Goal: Communication & Community: Answer question/provide support

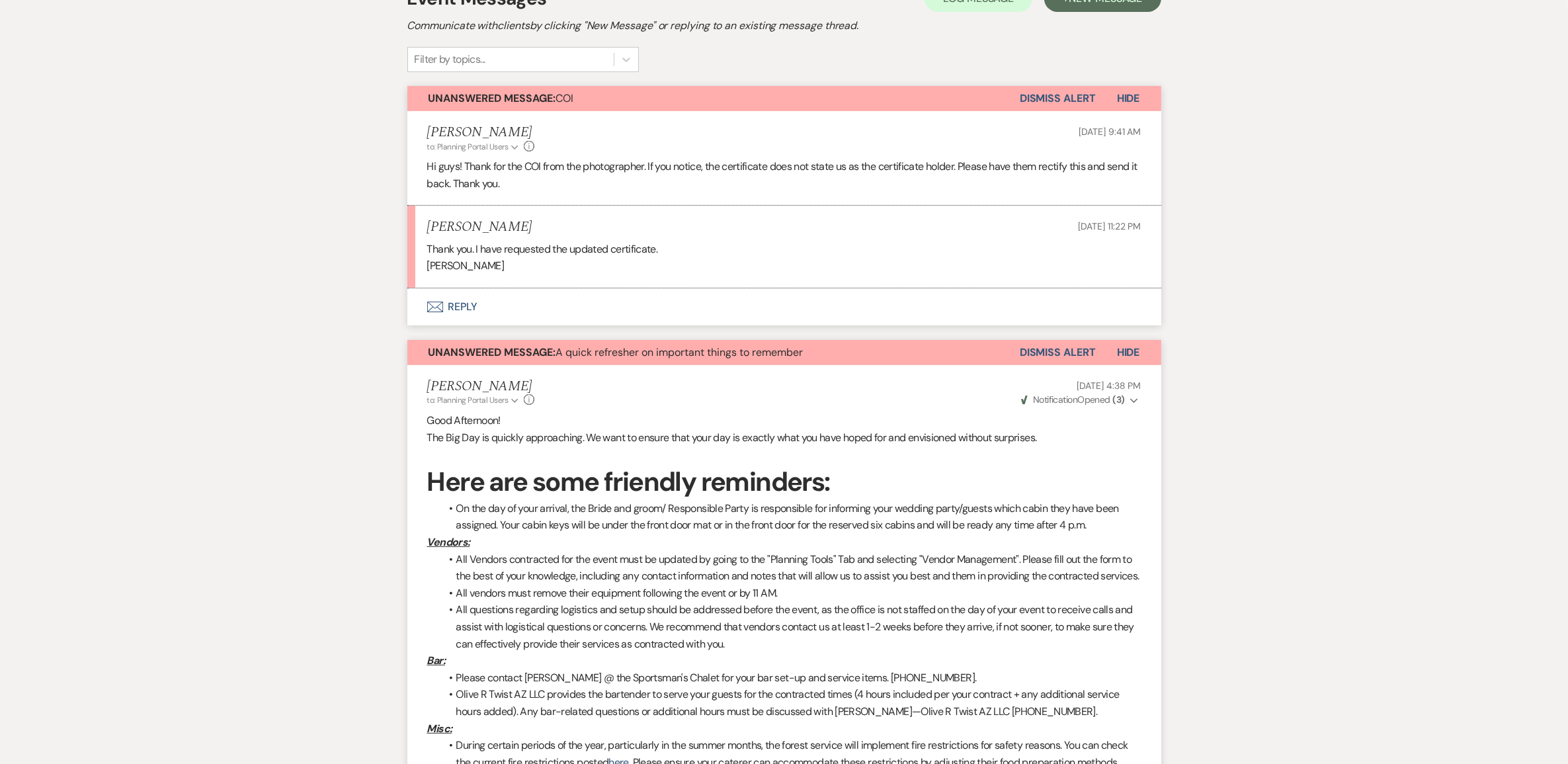
click at [481, 325] on button "Envelope Reply" at bounding box center [784, 307] width 754 height 37
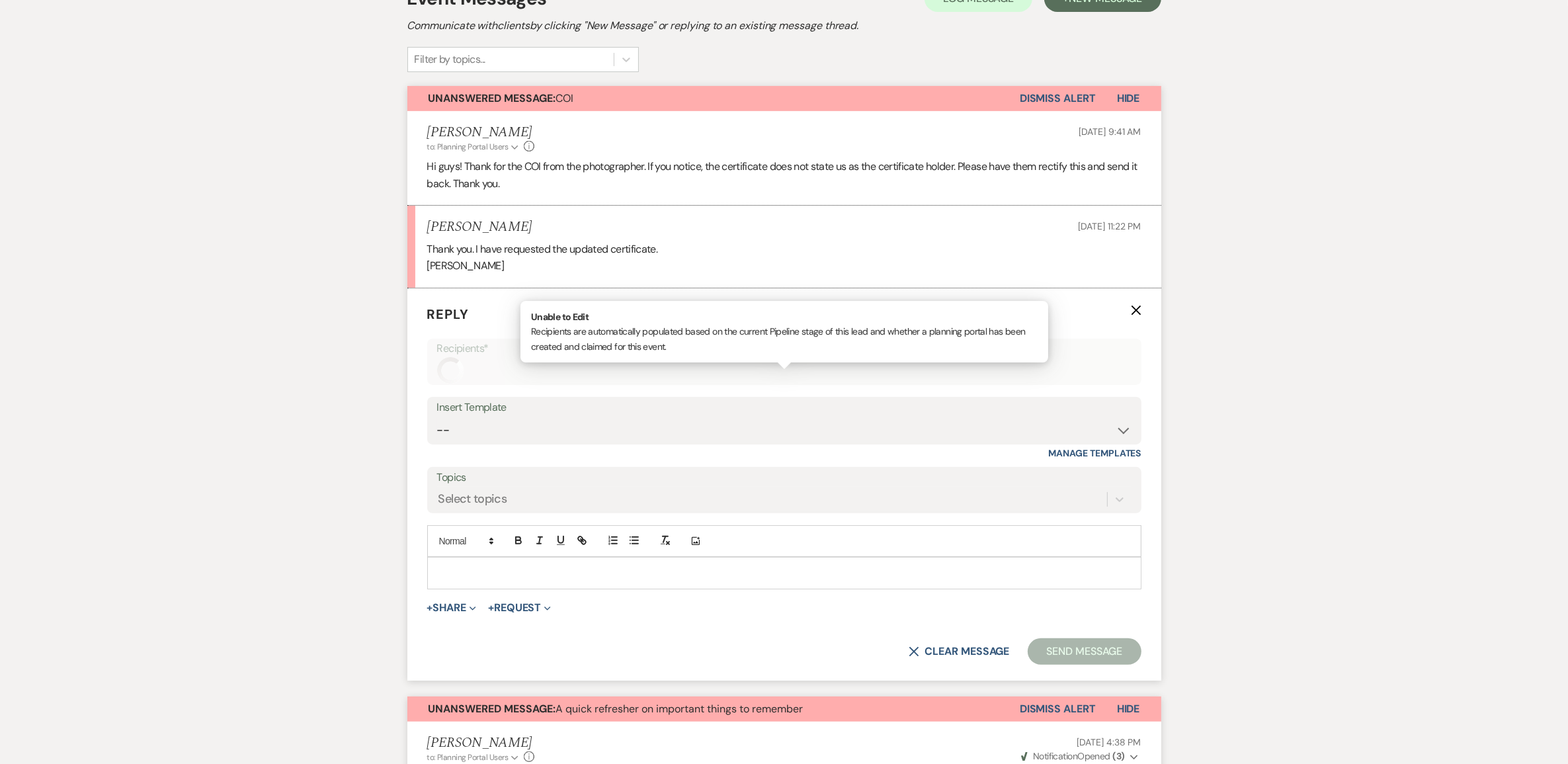
scroll to position [515, 0]
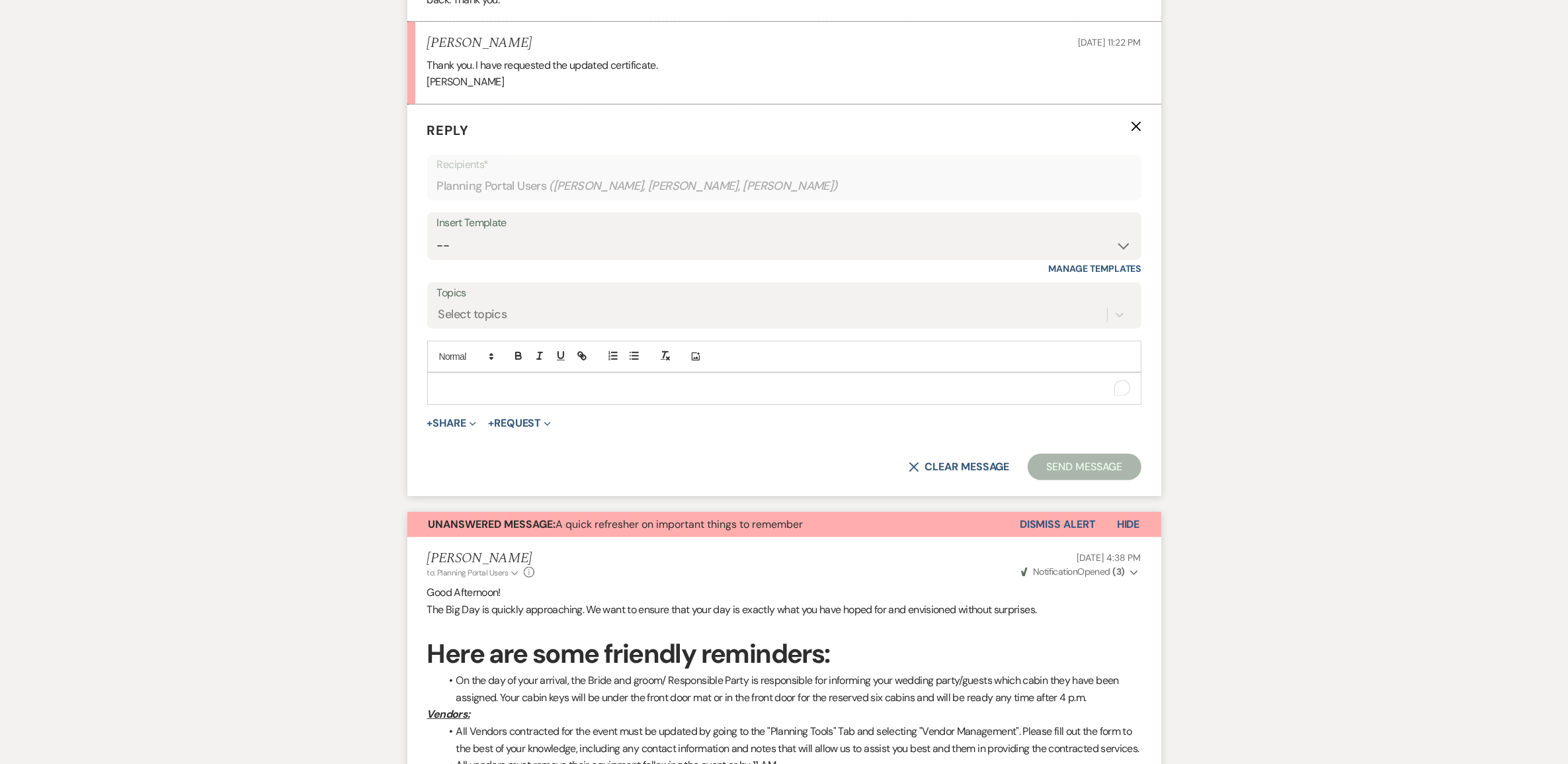
click at [488, 404] on div "To enrich screen reader interactions, please activate Accessibility in Grammarl…" at bounding box center [784, 388] width 713 height 30
click at [1034, 480] on button "Send Message" at bounding box center [1085, 467] width 113 height 27
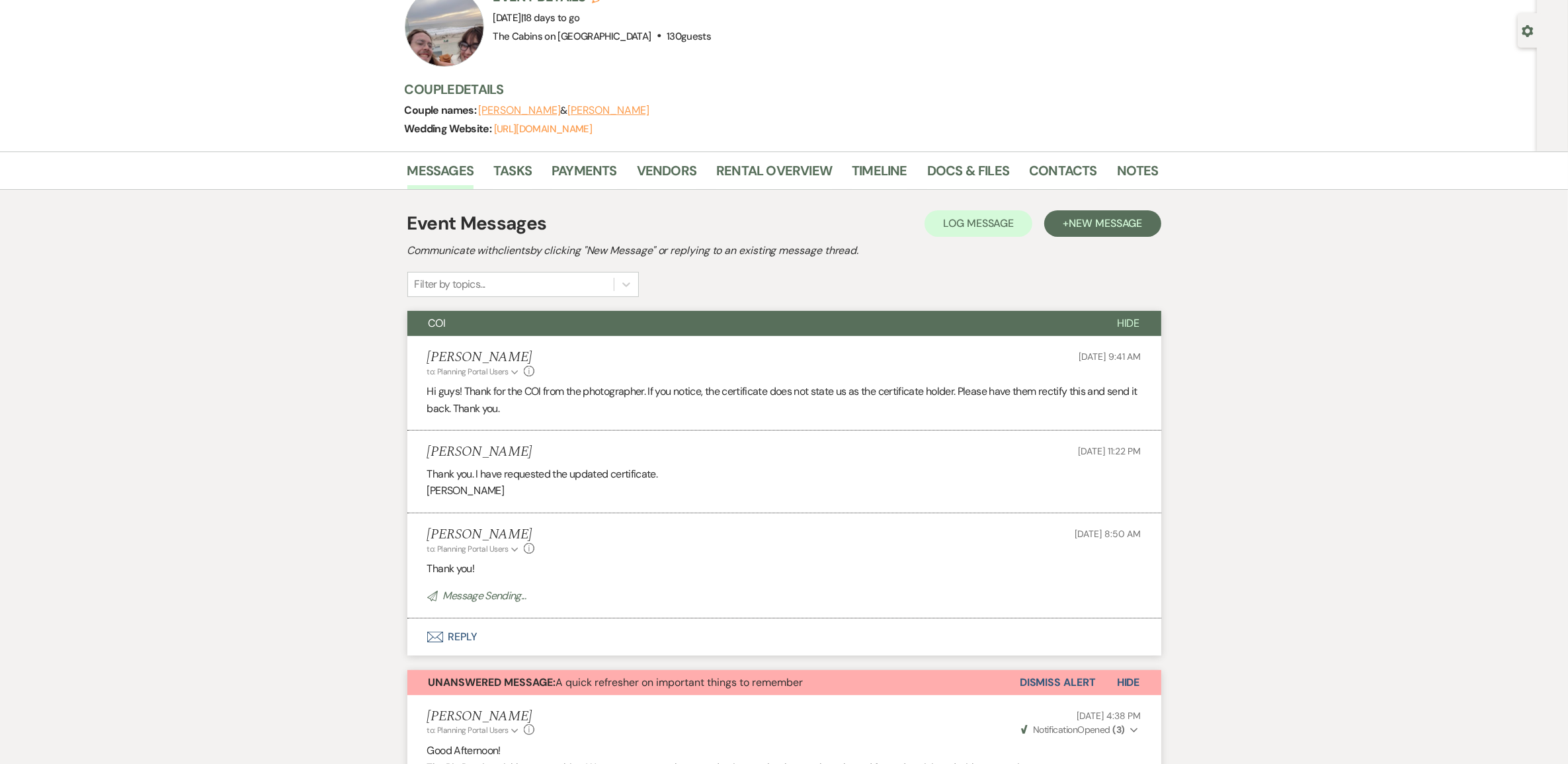
scroll to position [0, 0]
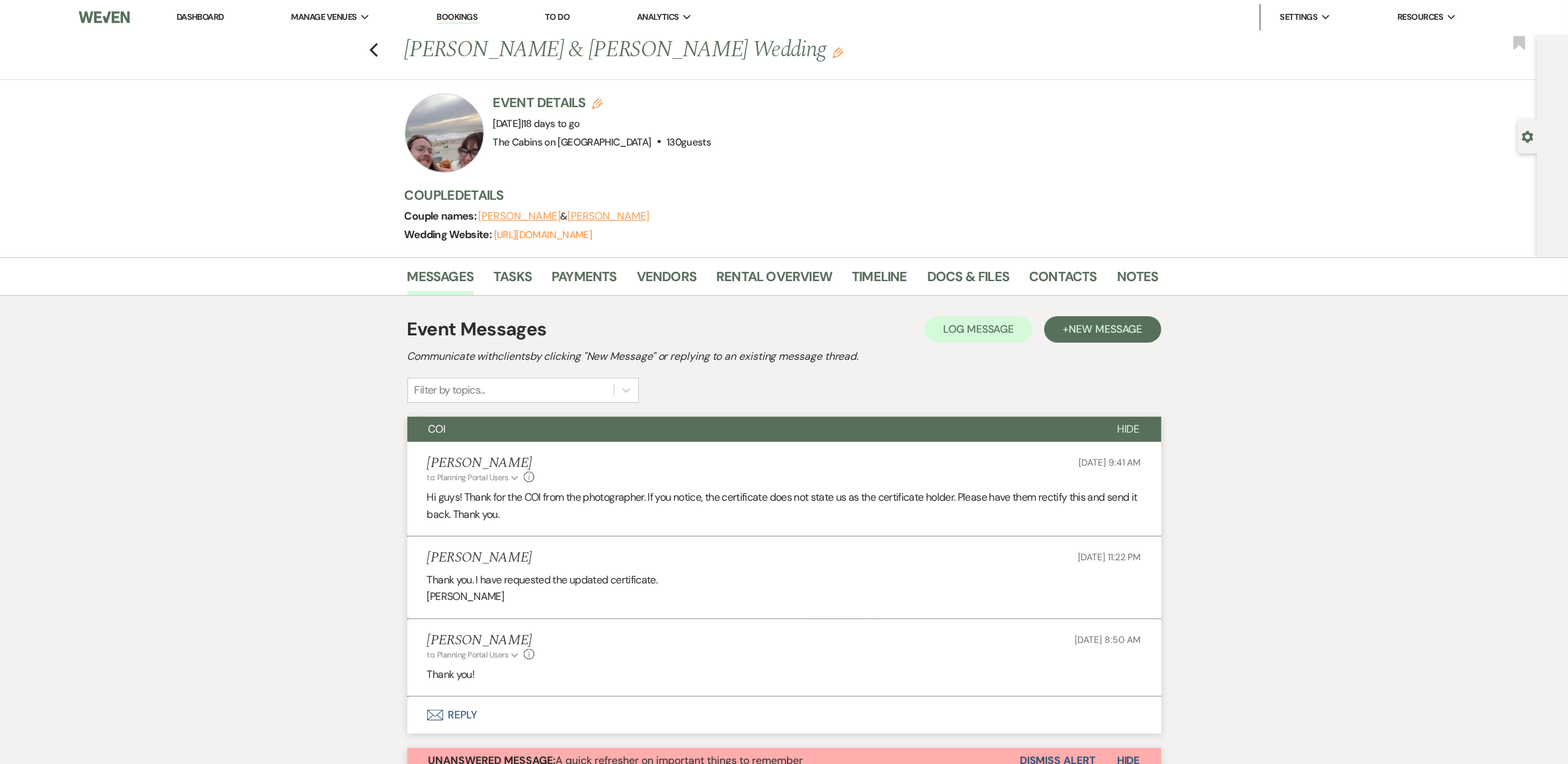
click at [194, 24] on li "Dashboard" at bounding box center [200, 17] width 61 height 27
click at [209, 13] on link "Dashboard" at bounding box center [201, 17] width 48 height 11
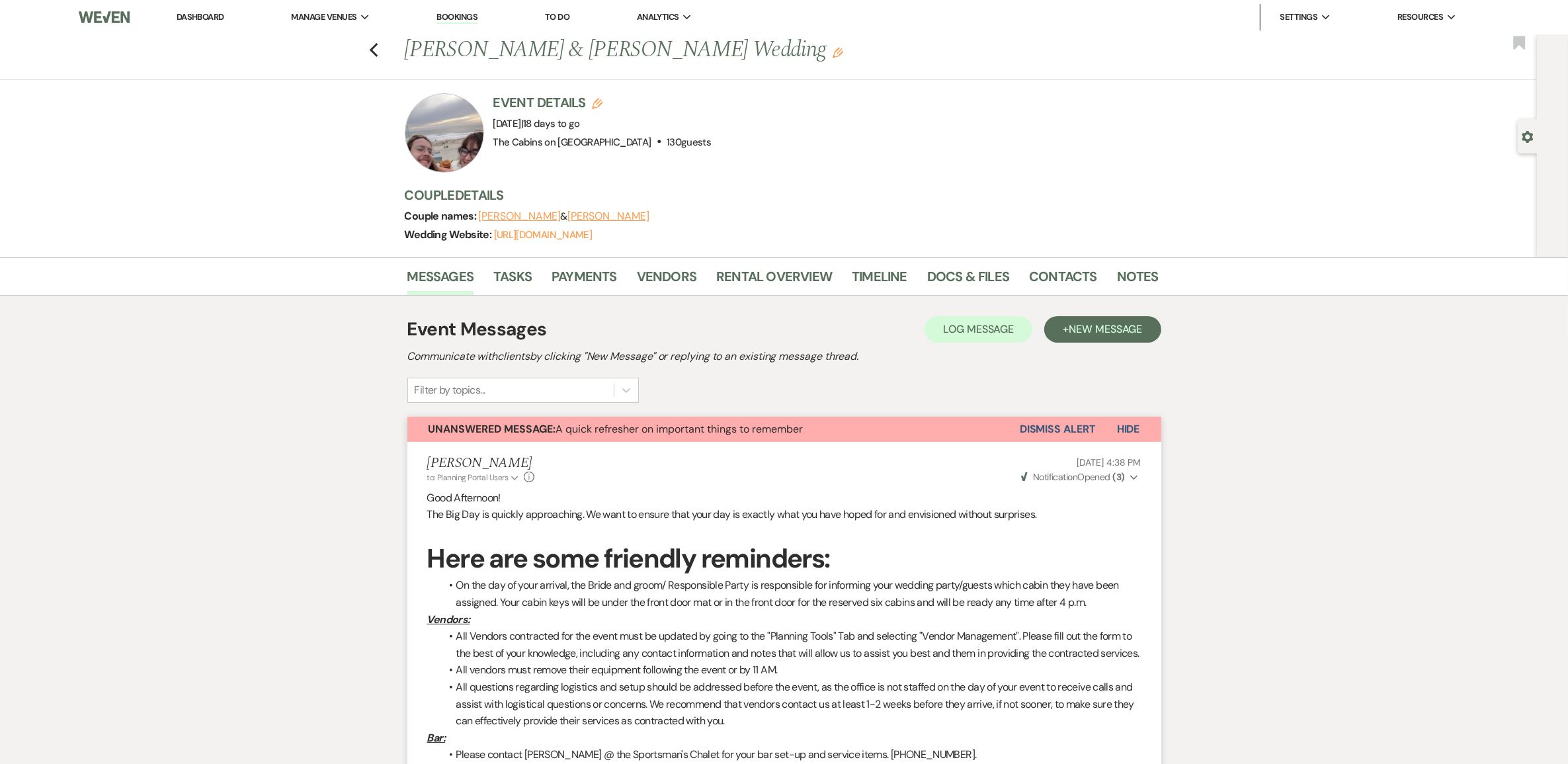
click at [217, 18] on link "Dashboard" at bounding box center [201, 17] width 48 height 11
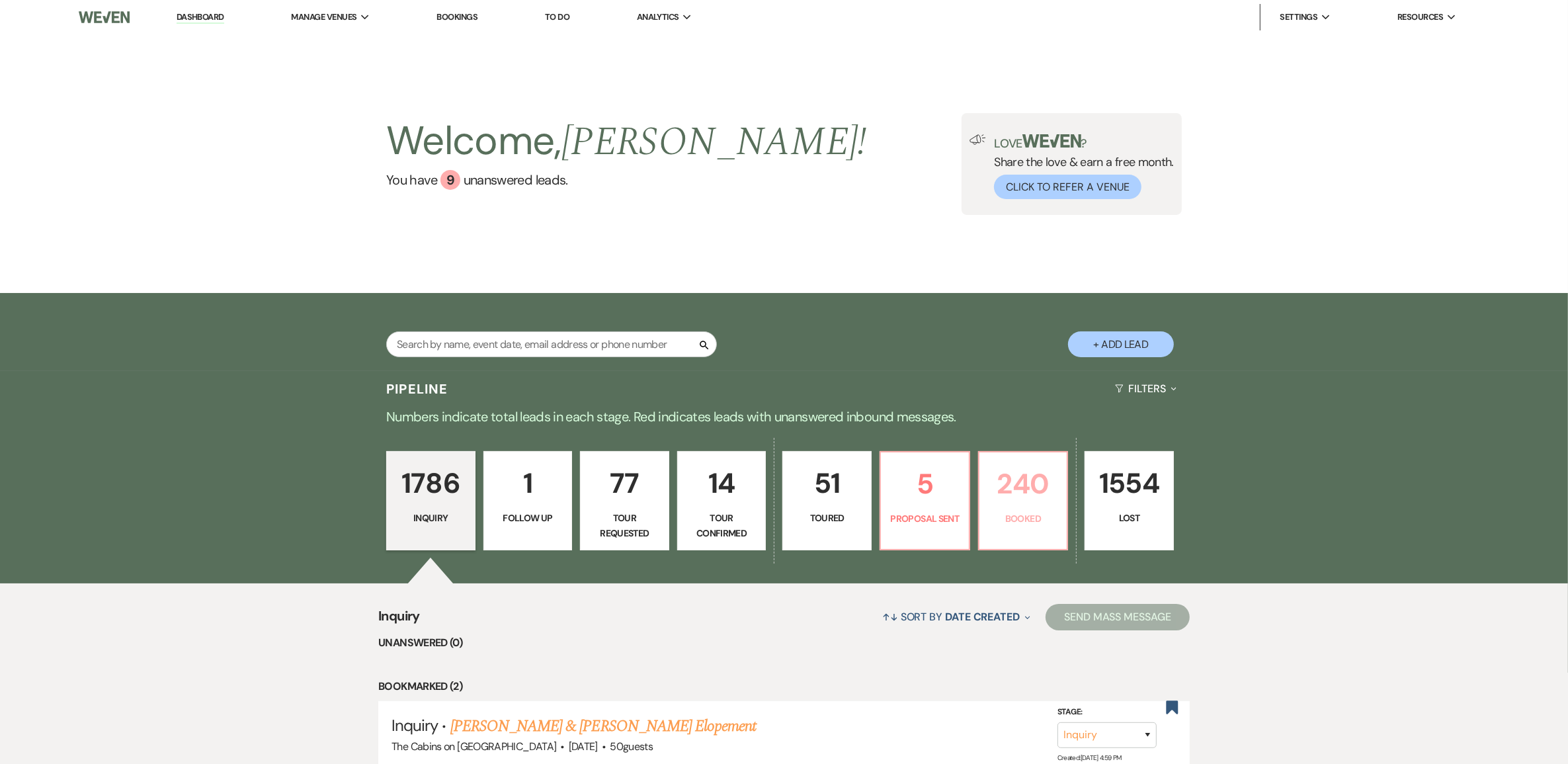
click at [1014, 507] on p "240" at bounding box center [1024, 484] width 72 height 44
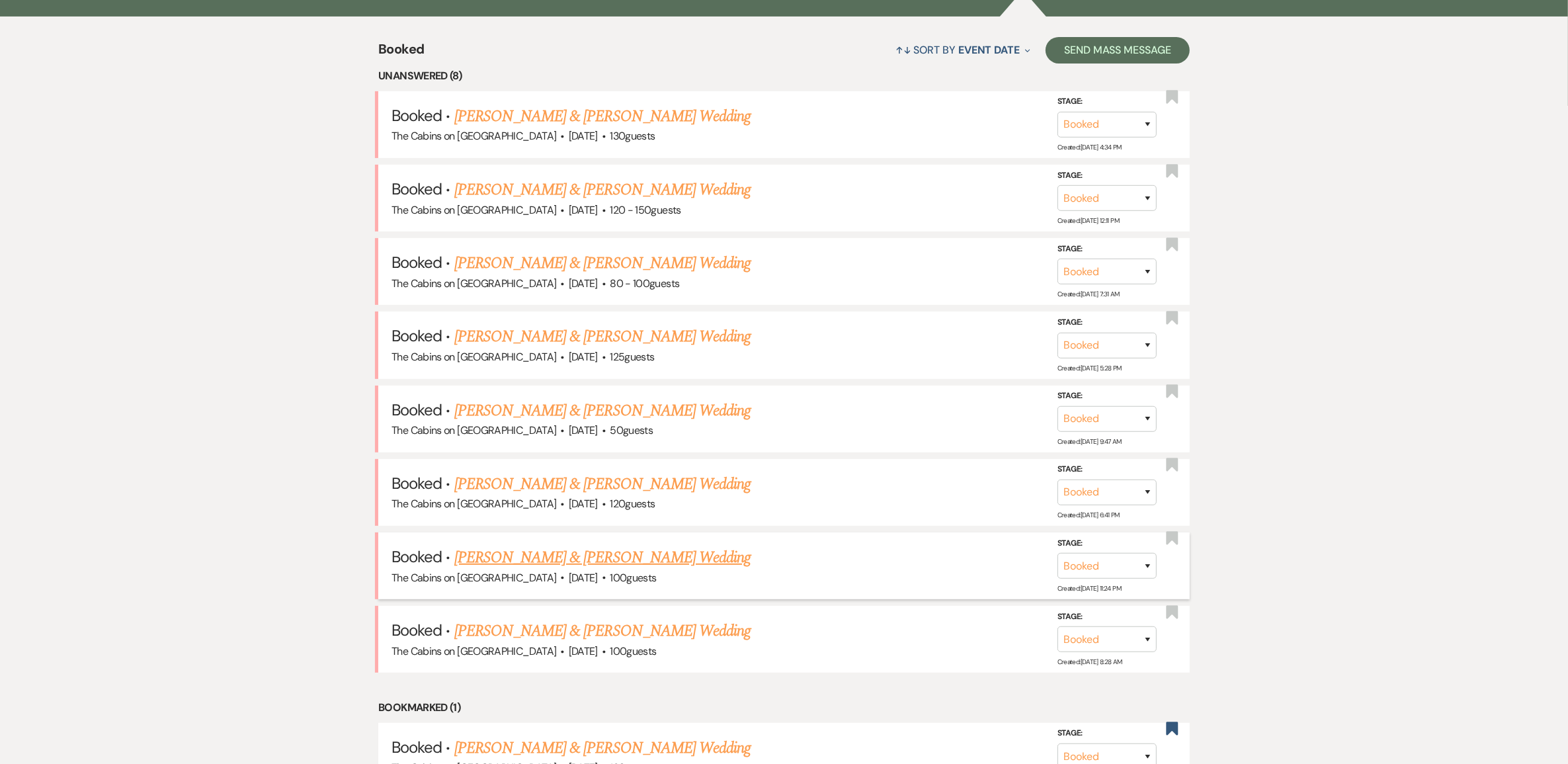
scroll to position [496, 0]
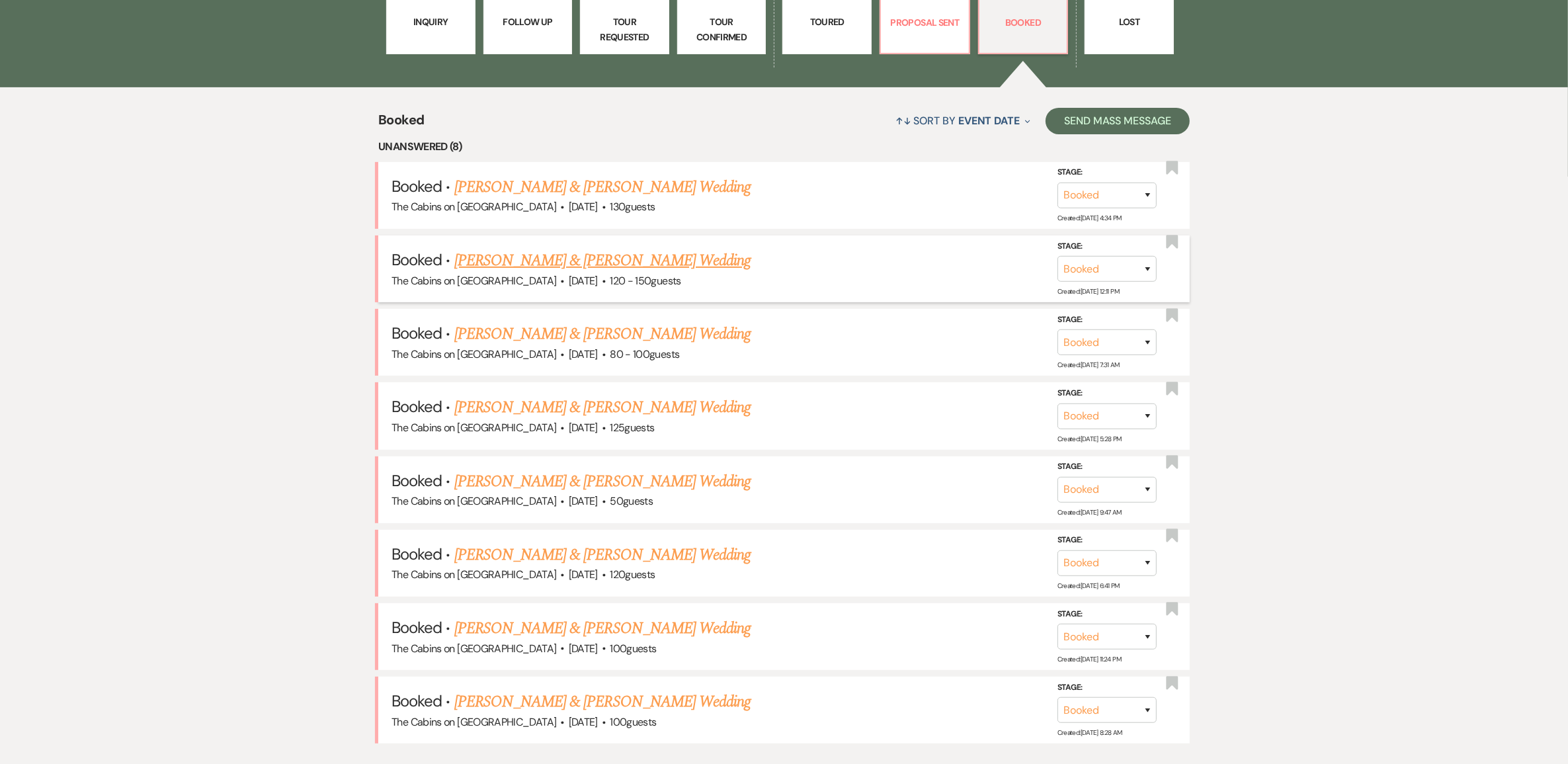
click at [590, 272] on link "Cierra Valdez & Megan White's Wedding" at bounding box center [602, 260] width 296 height 24
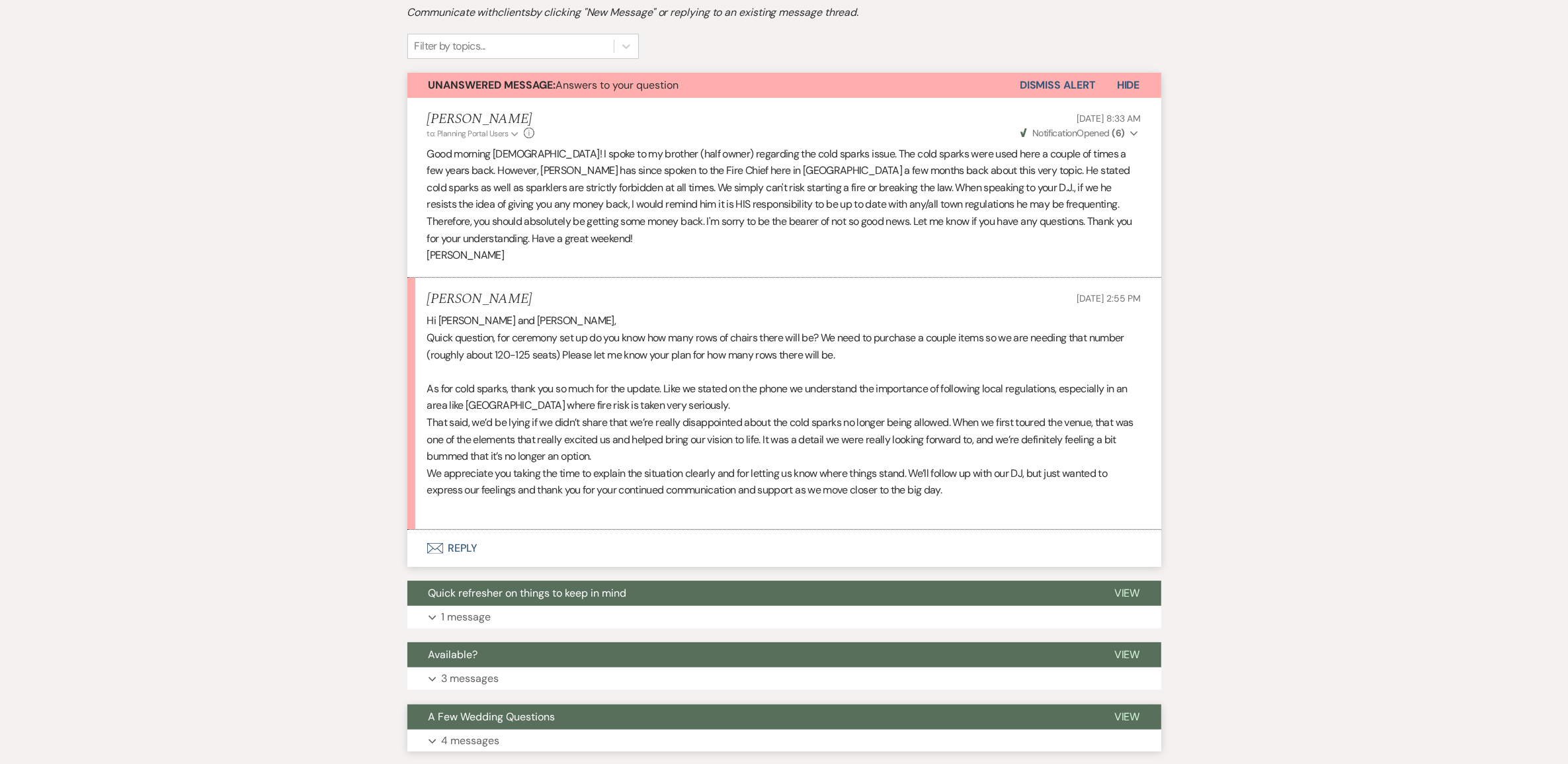
scroll to position [496, 0]
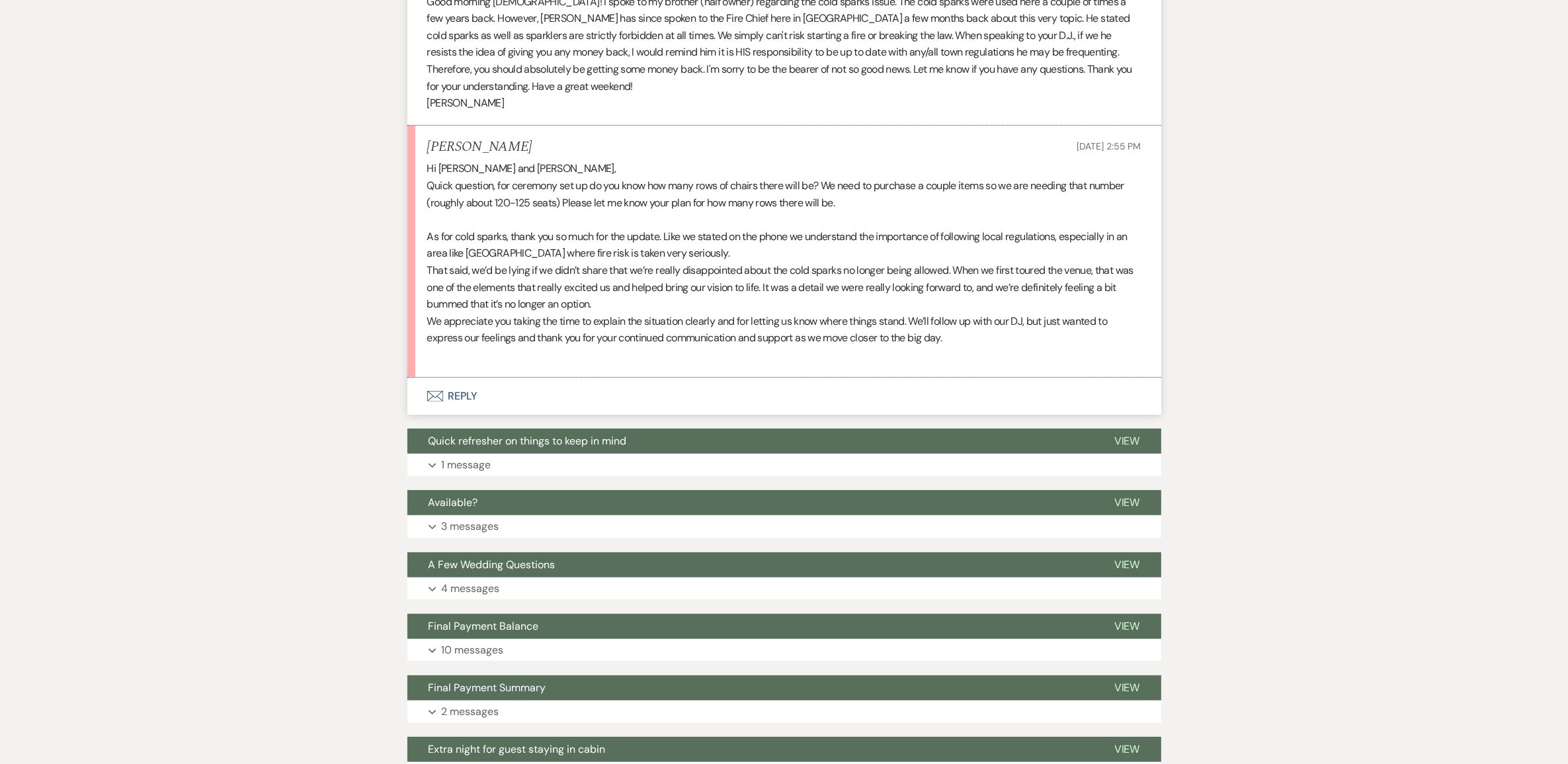
click at [480, 415] on button "Envelope Reply" at bounding box center [784, 396] width 754 height 37
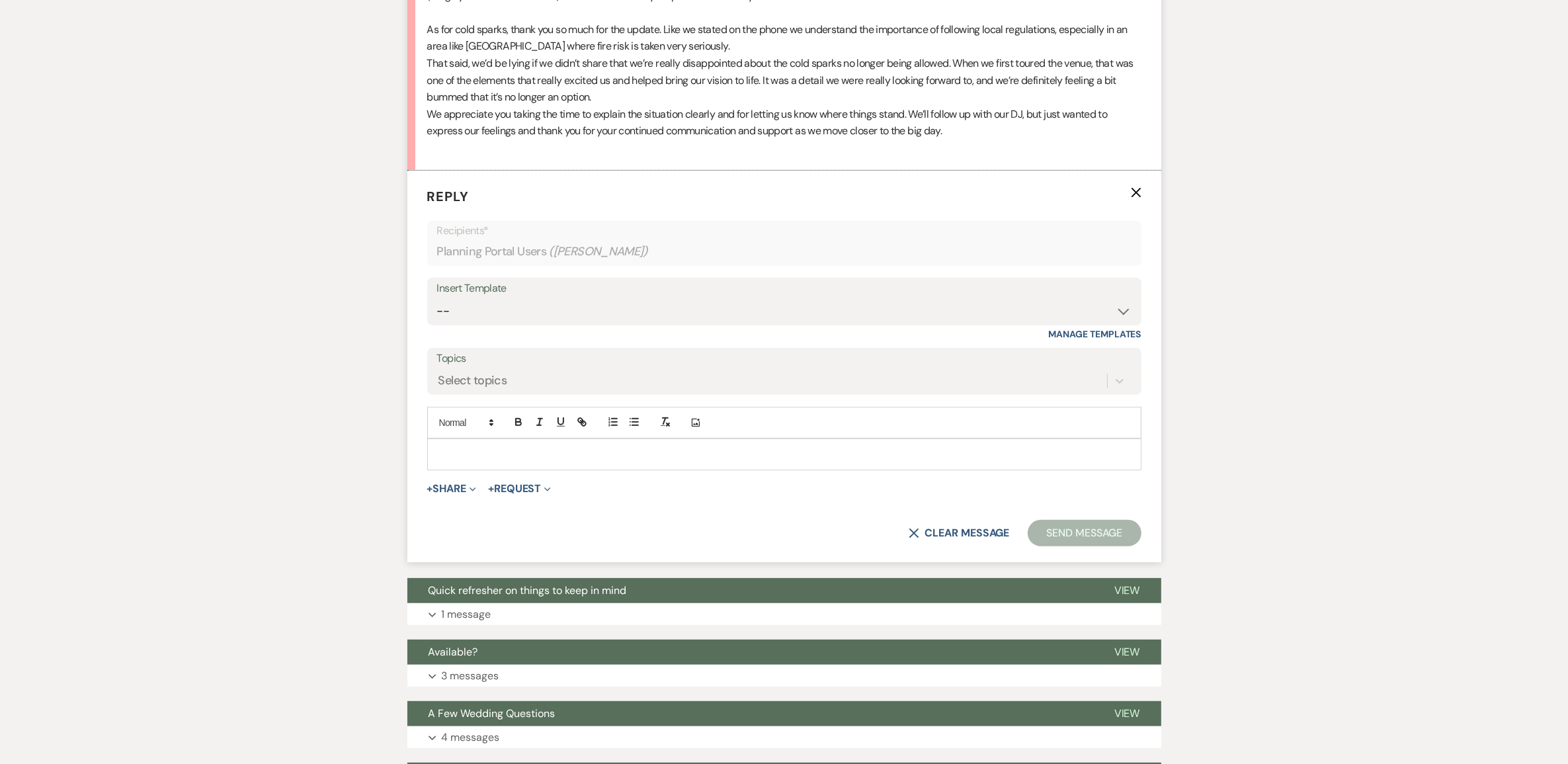
scroll to position [769, 0]
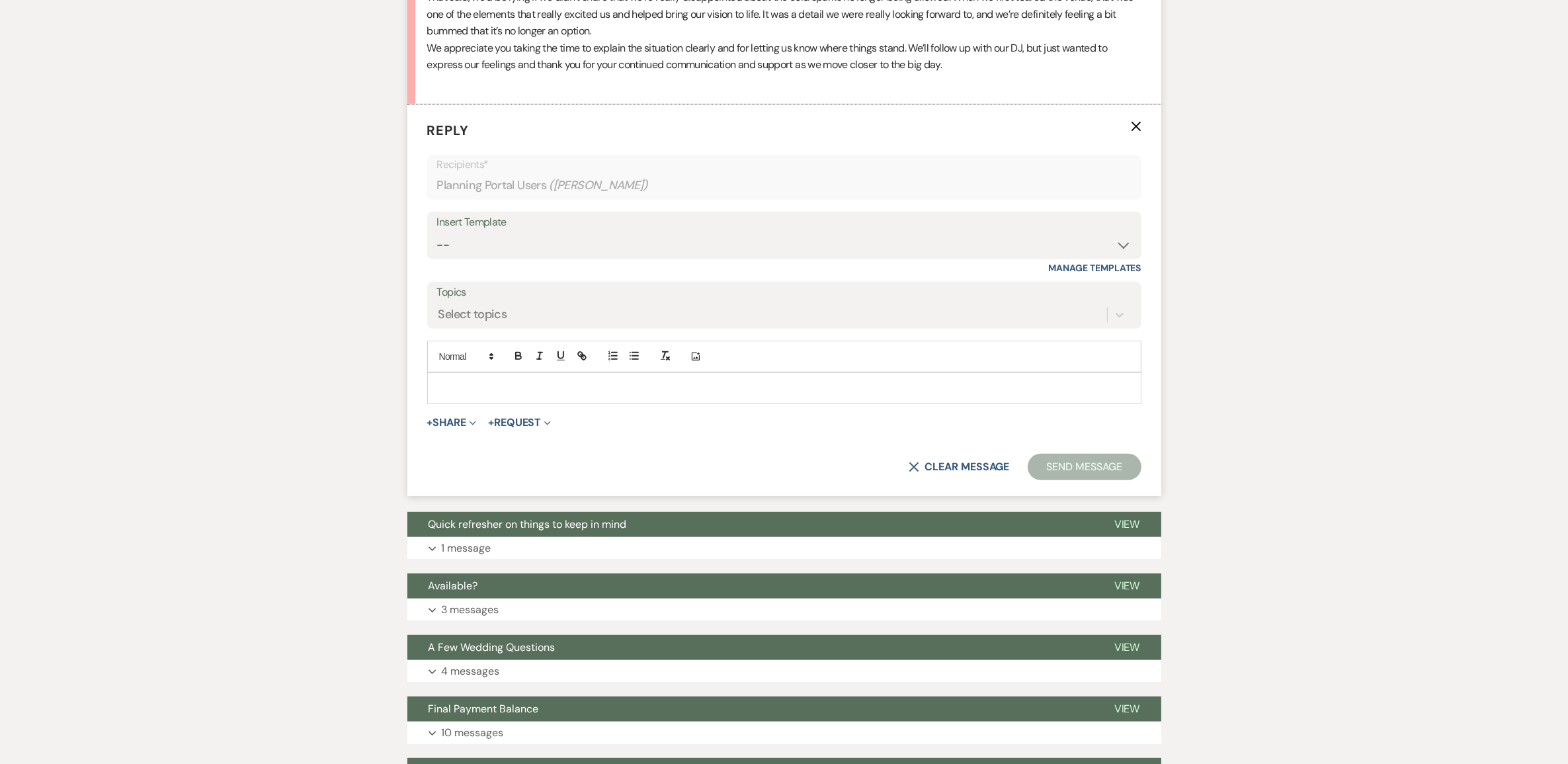
click at [475, 396] on p at bounding box center [784, 388] width 693 height 14
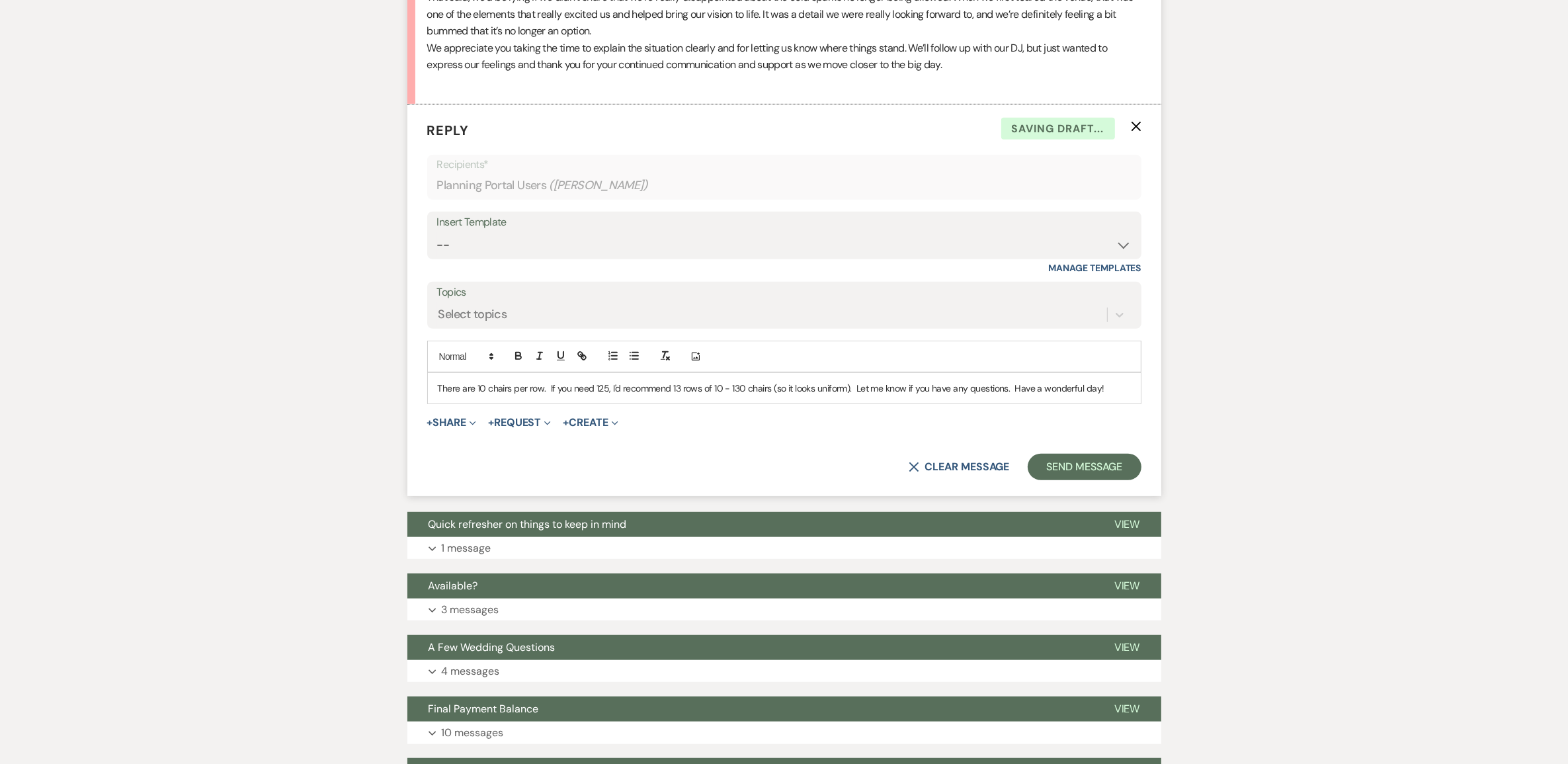
click at [437, 404] on div "There are 10 chairs per row. If you need 125, I'd recommend 13 rows of 10 - 130…" at bounding box center [784, 388] width 713 height 30
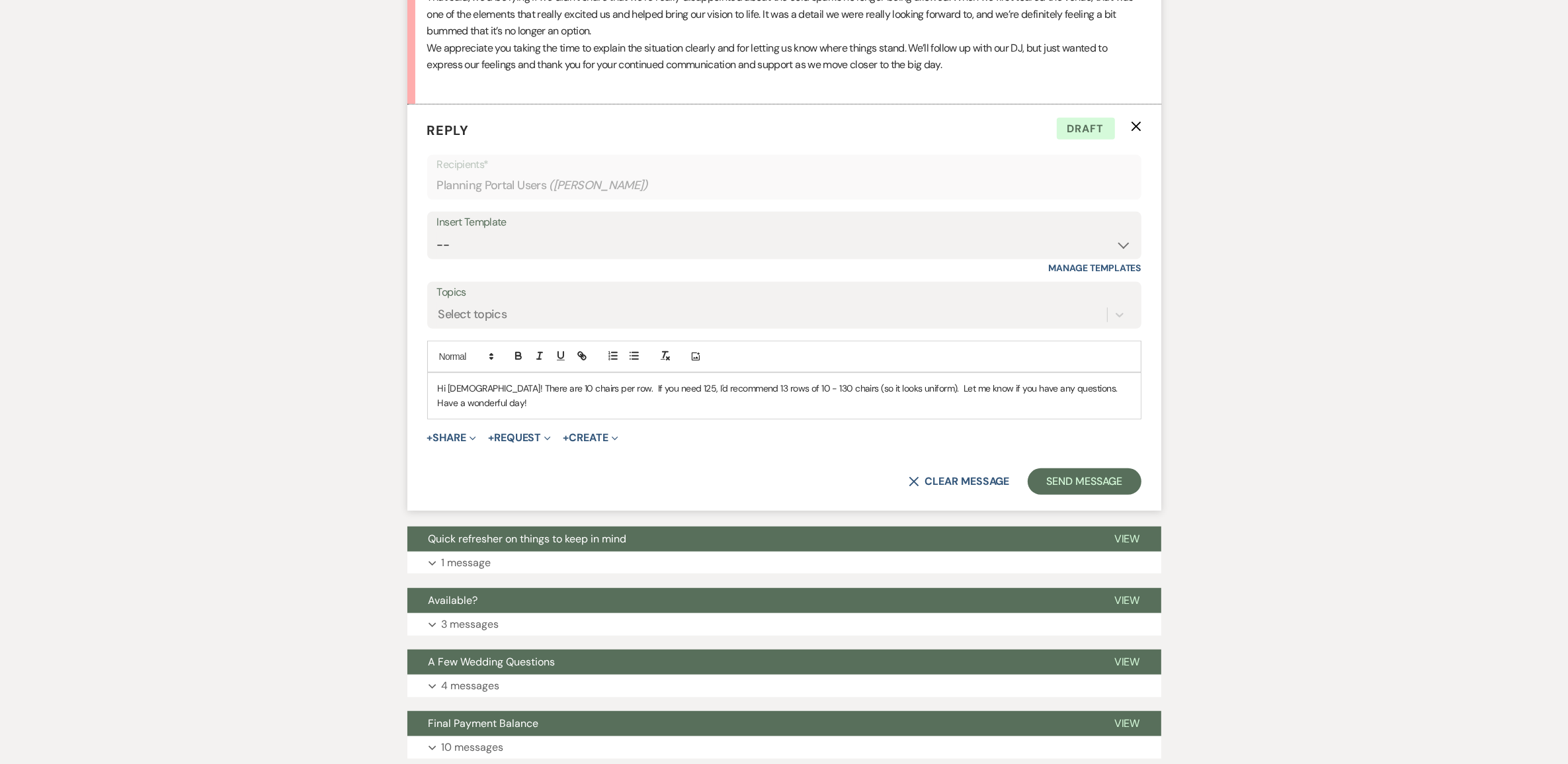
click at [1044, 411] on p "Hi ladies! There are 10 chairs per row. If you need 125, I'd recommend 13 rows …" at bounding box center [784, 396] width 693 height 30
click at [1062, 495] on button "Send Message" at bounding box center [1085, 482] width 113 height 27
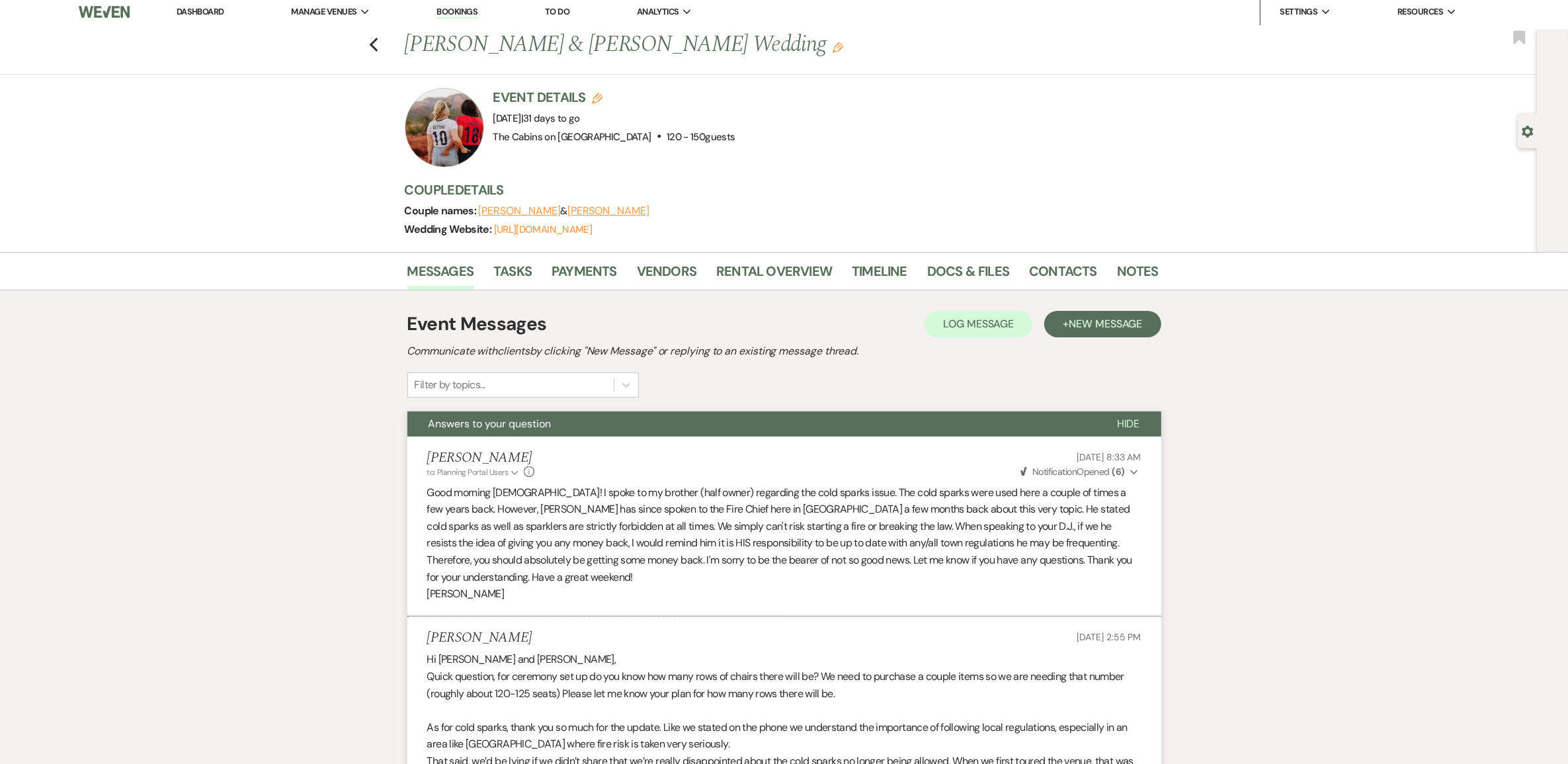
scroll to position [0, 0]
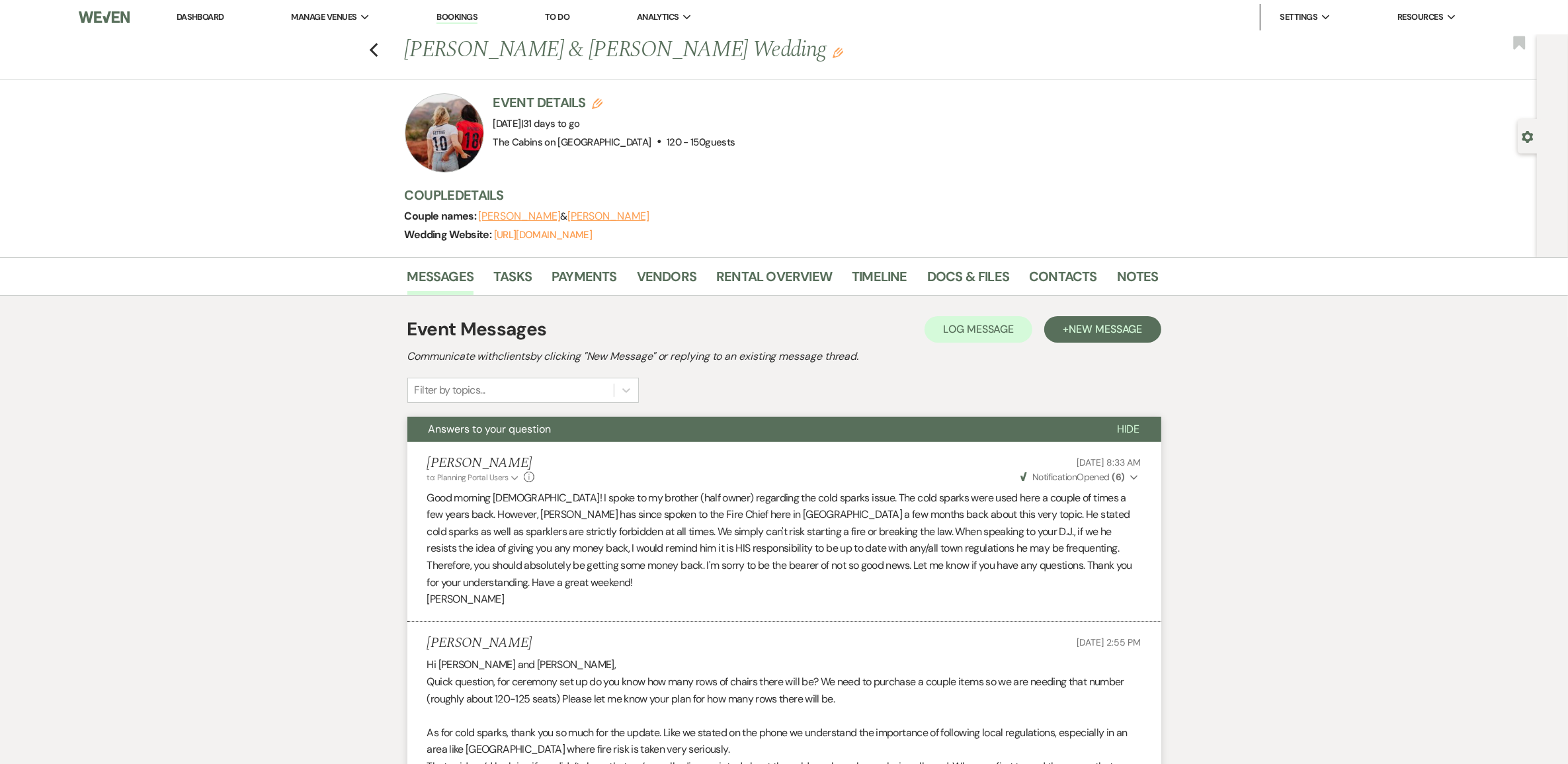
click at [217, 19] on link "Dashboard" at bounding box center [201, 17] width 48 height 11
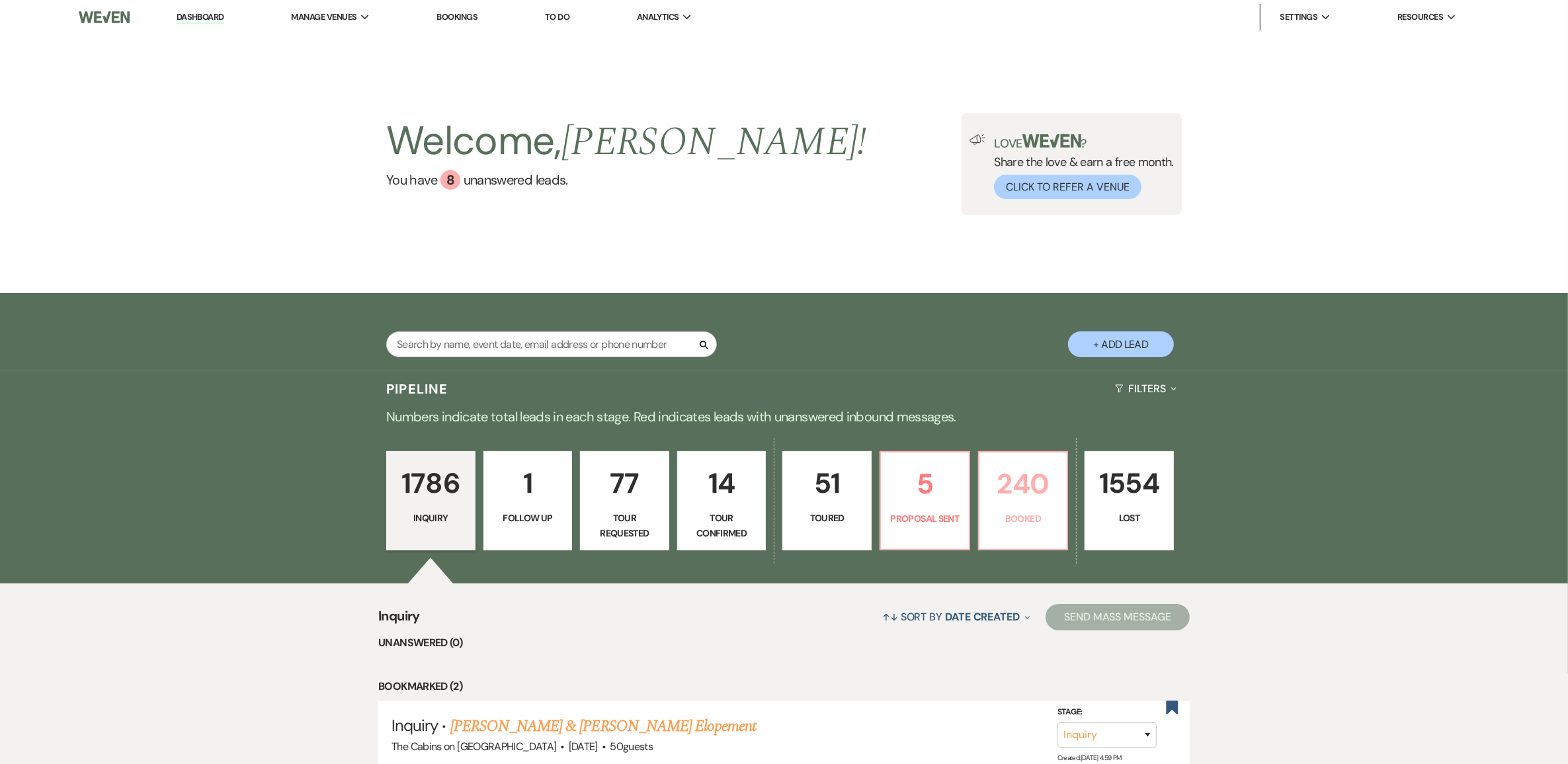
click at [1040, 526] on p "Booked" at bounding box center [1024, 519] width 72 height 14
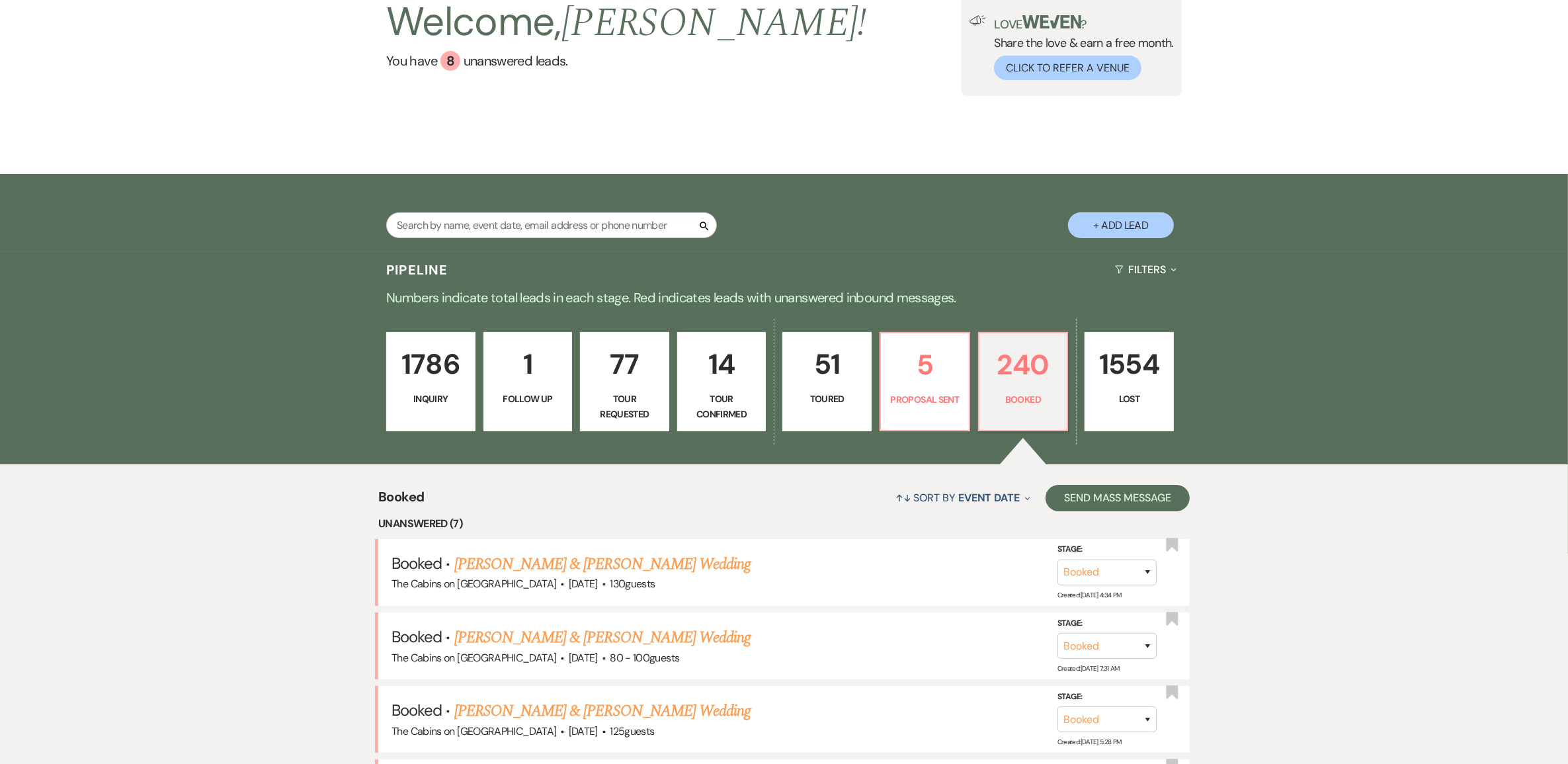
scroll to position [165, 0]
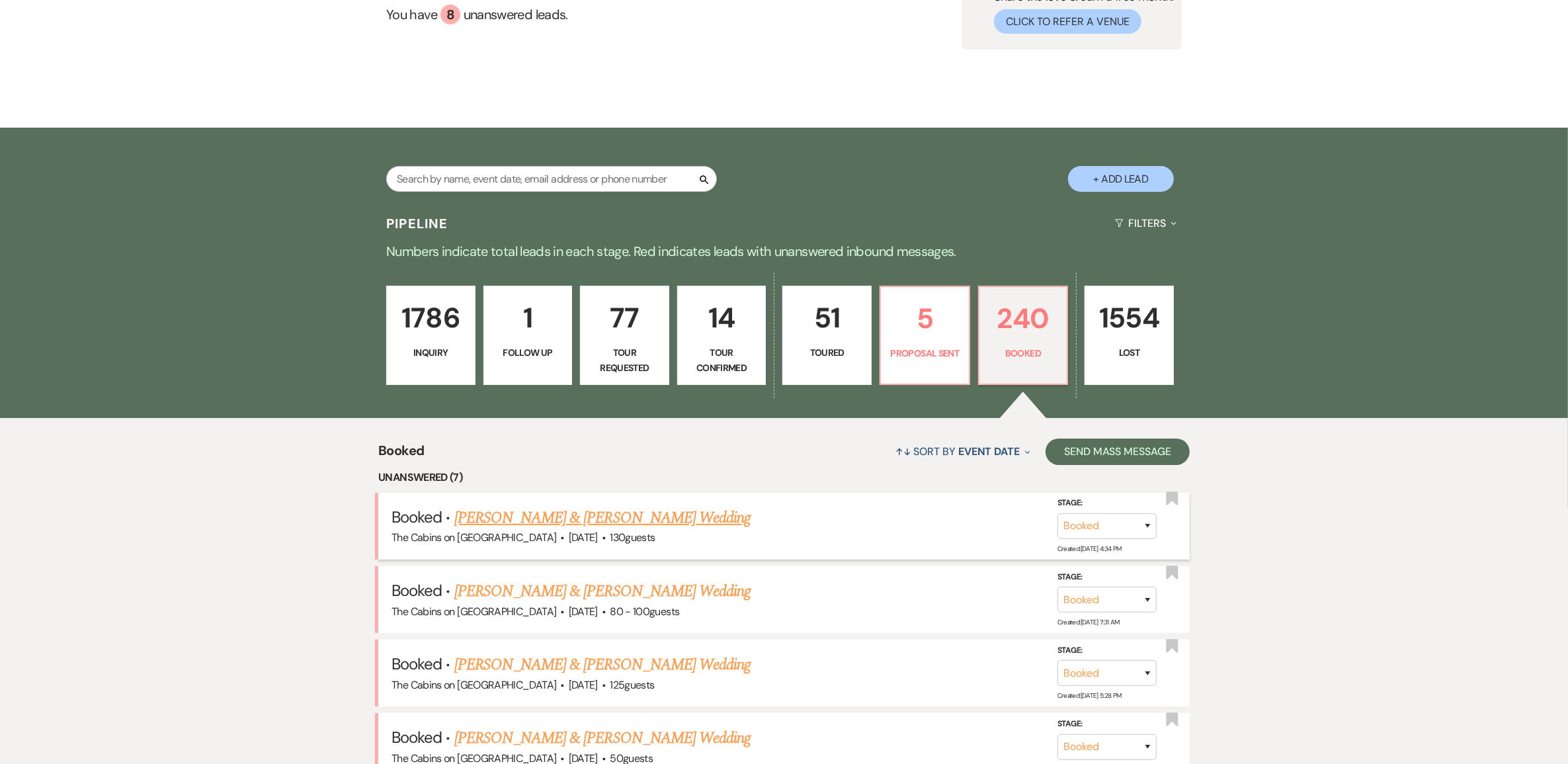
click at [666, 530] on link "[PERSON_NAME] & [PERSON_NAME] Wedding" at bounding box center [602, 518] width 296 height 24
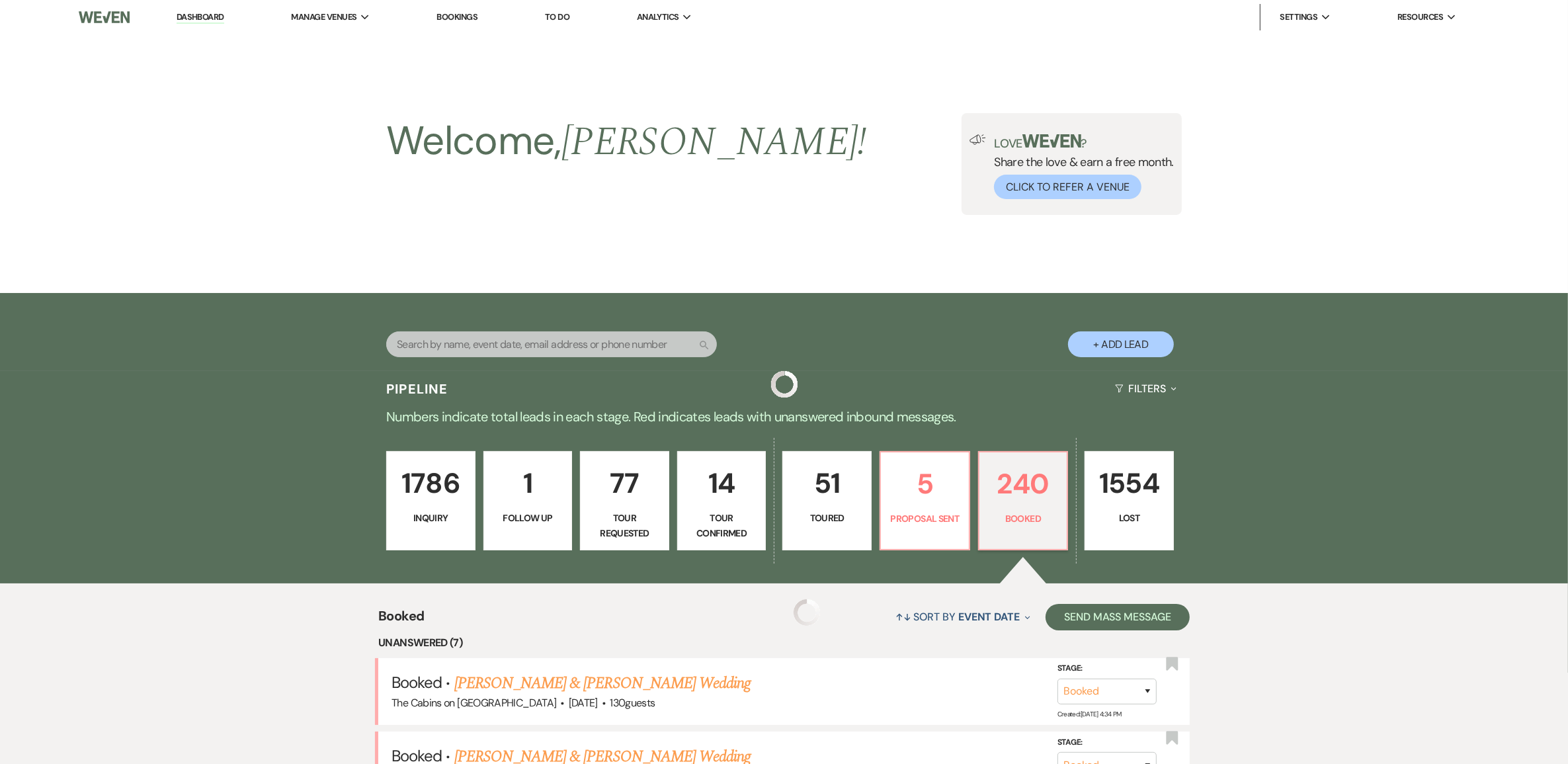
scroll to position [165, 0]
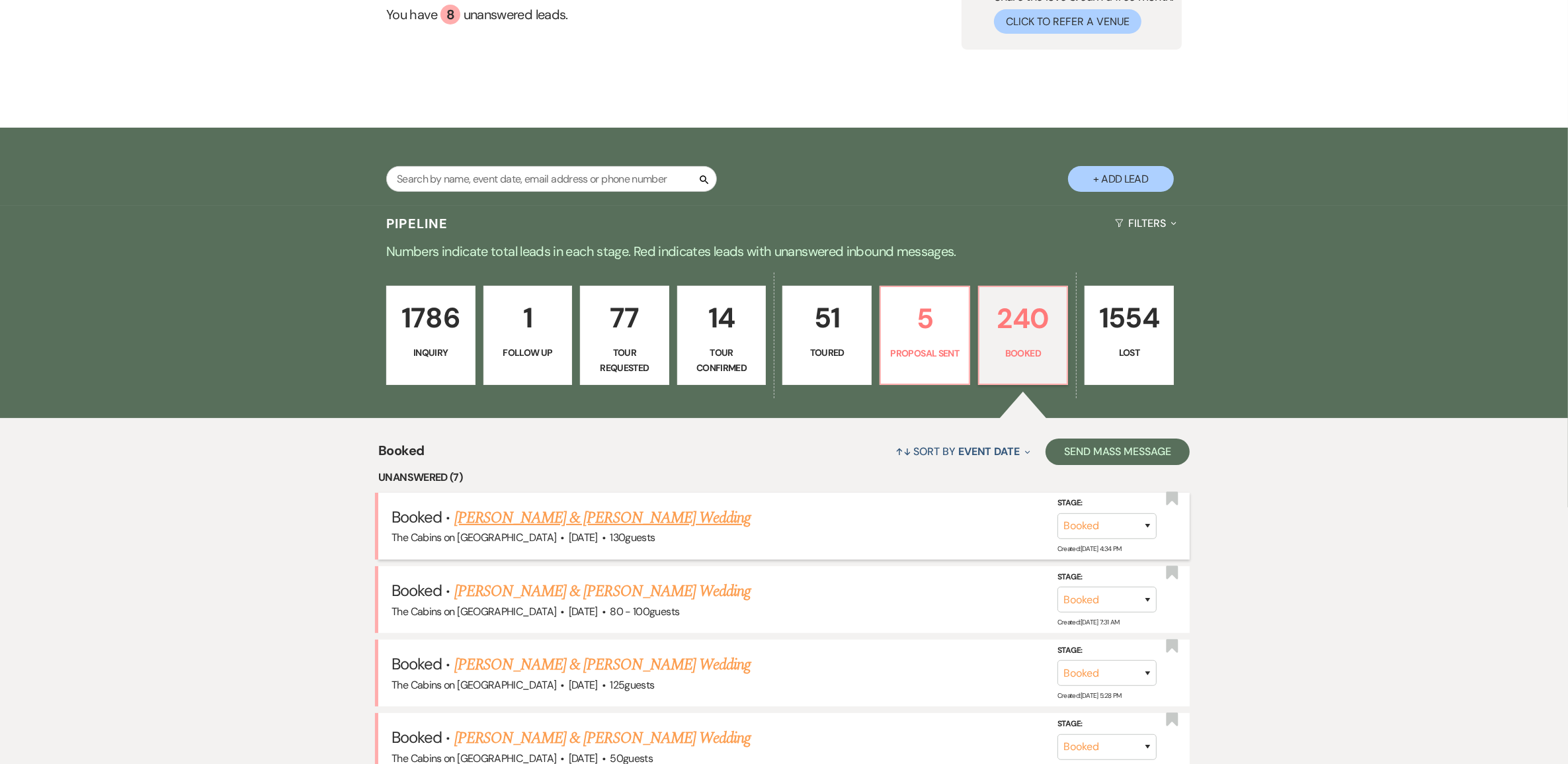
click at [619, 530] on link "[PERSON_NAME] & [PERSON_NAME] Wedding" at bounding box center [602, 518] width 296 height 24
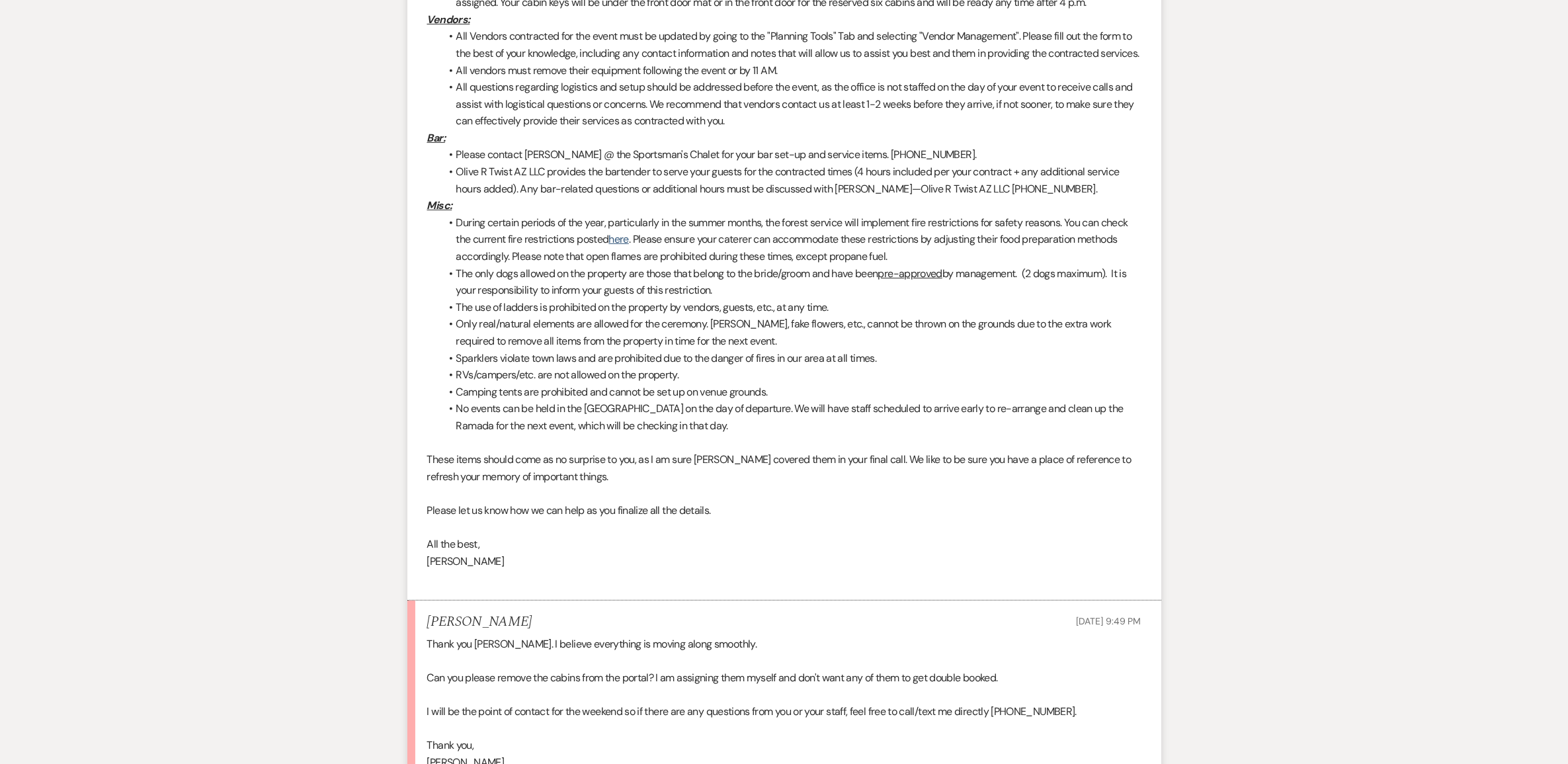
scroll to position [331, 0]
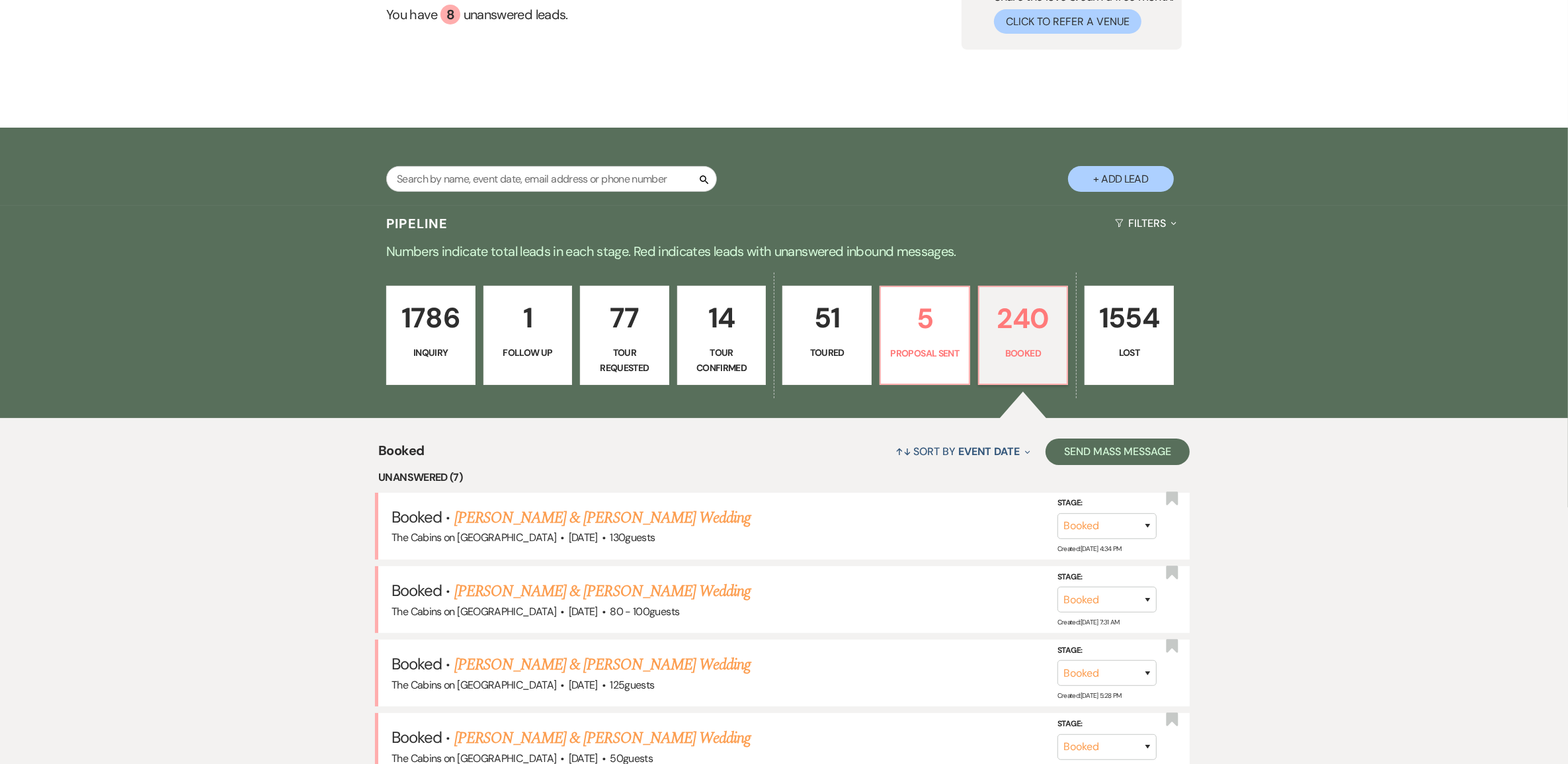
scroll to position [331, 0]
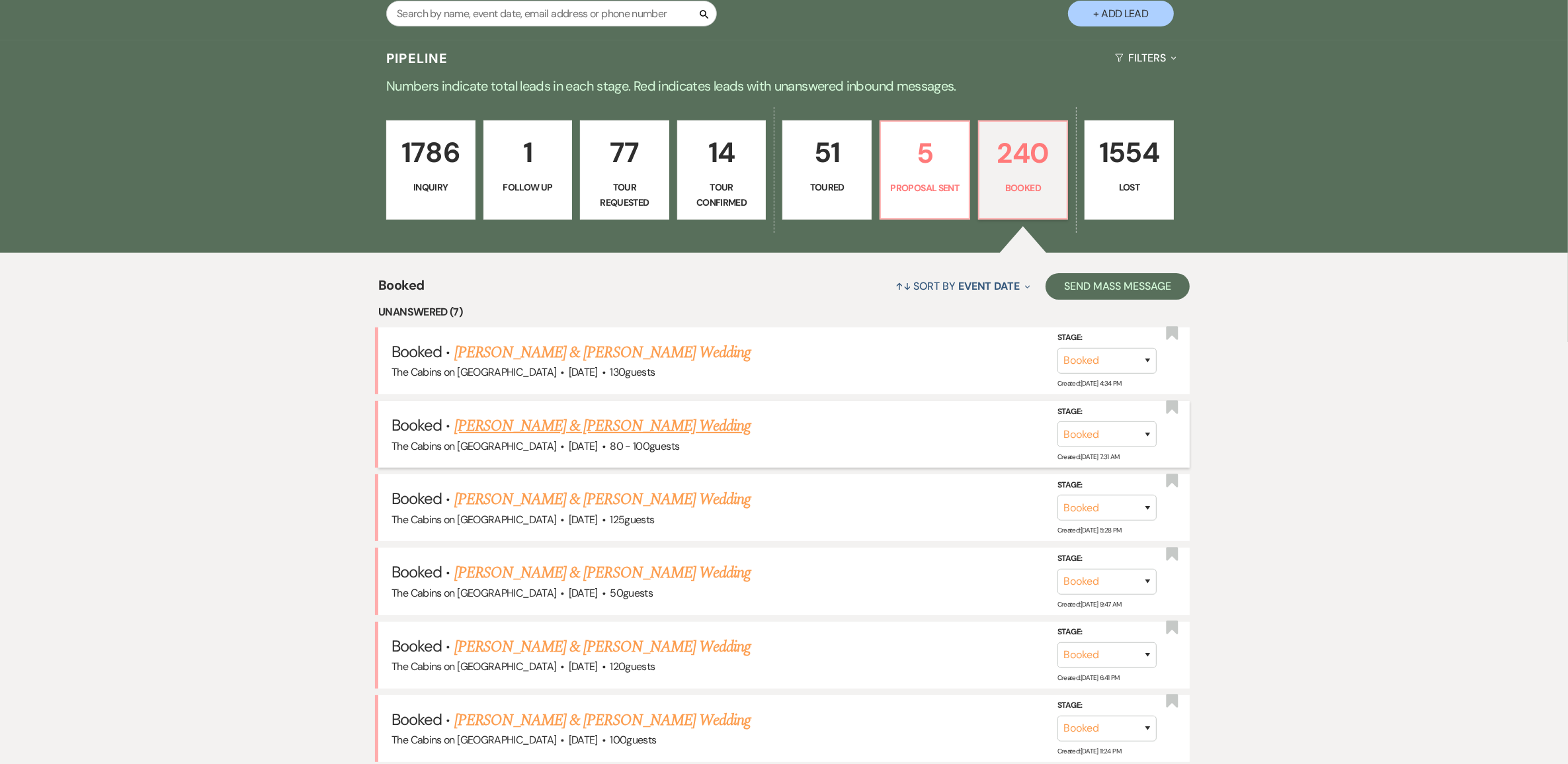
click at [606, 438] on link "Bron Wickum & Jenny Foutz's Wedding" at bounding box center [602, 425] width 296 height 24
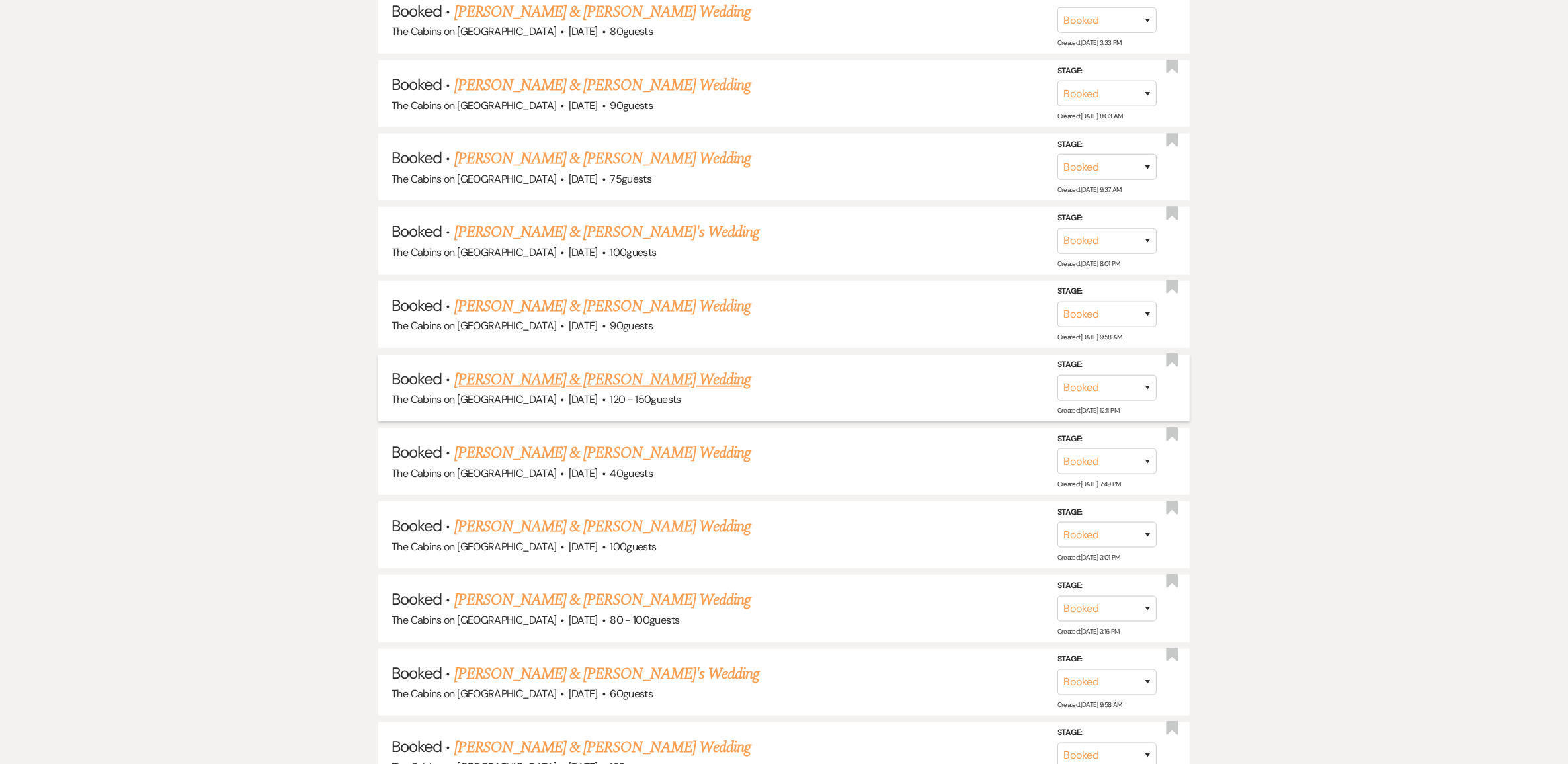
scroll to position [1571, 0]
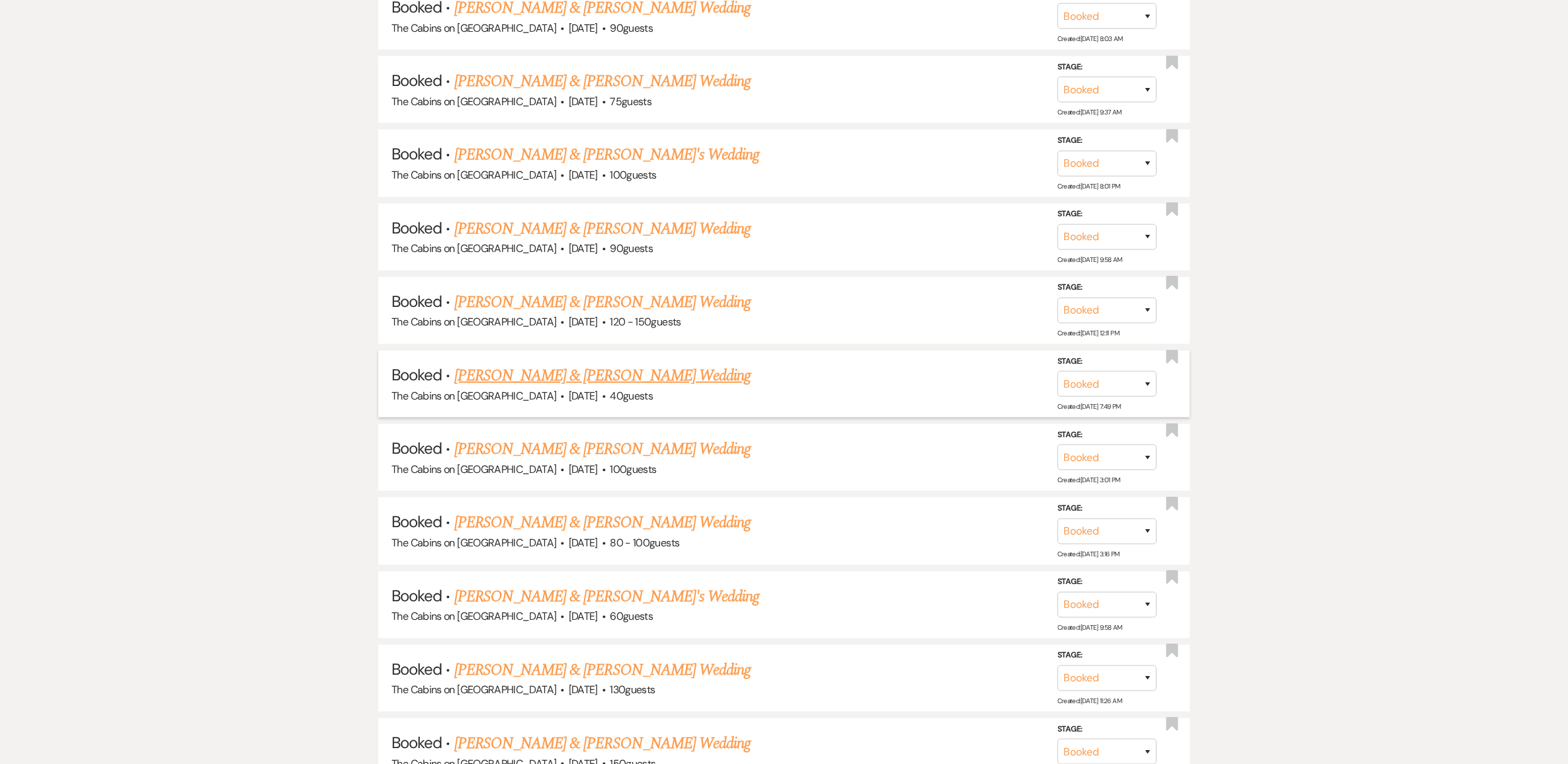
click at [576, 388] on link "Michael Steinberg & Sarah Kunz's Wedding" at bounding box center [602, 376] width 296 height 24
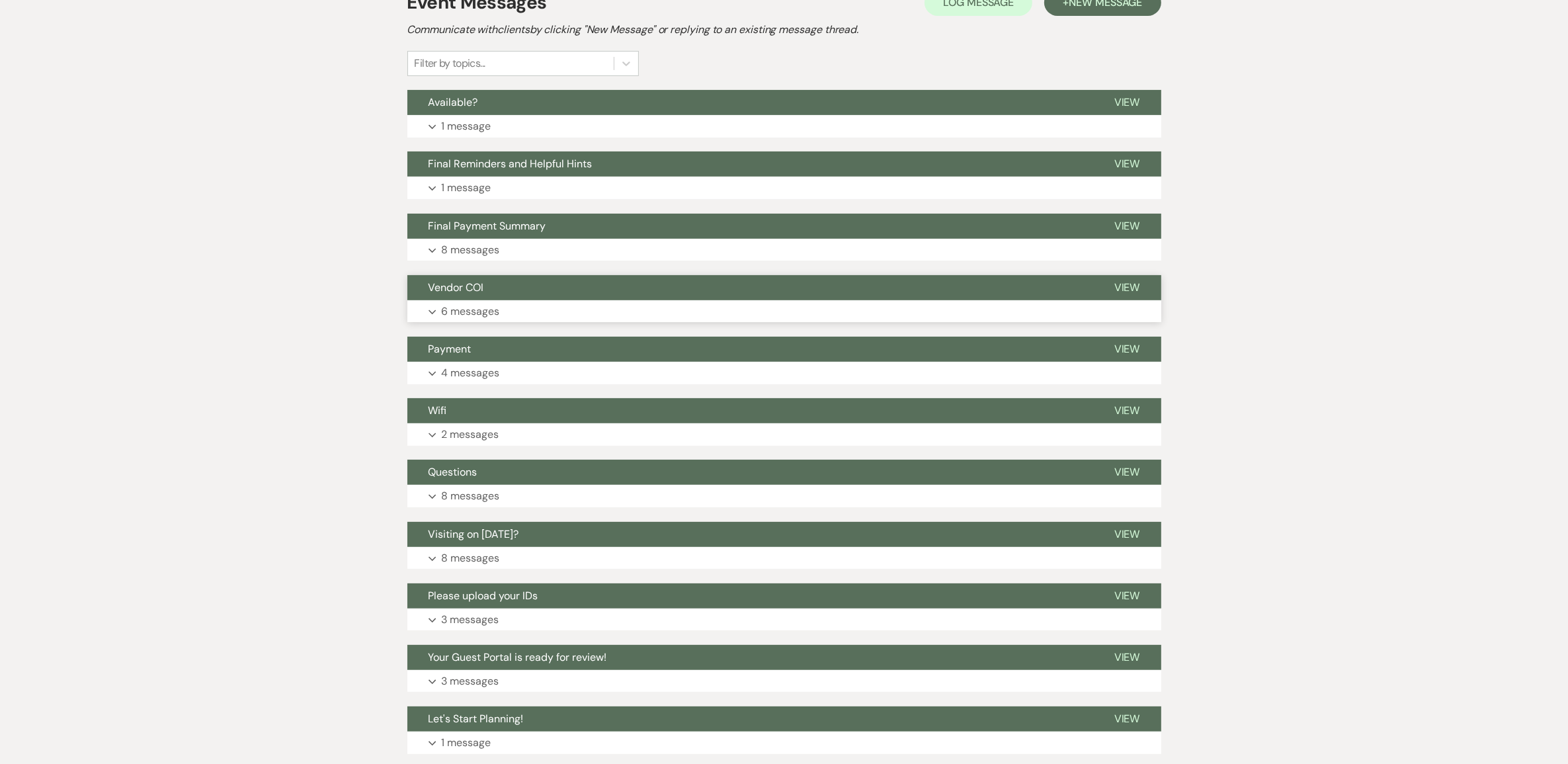
scroll to position [215, 0]
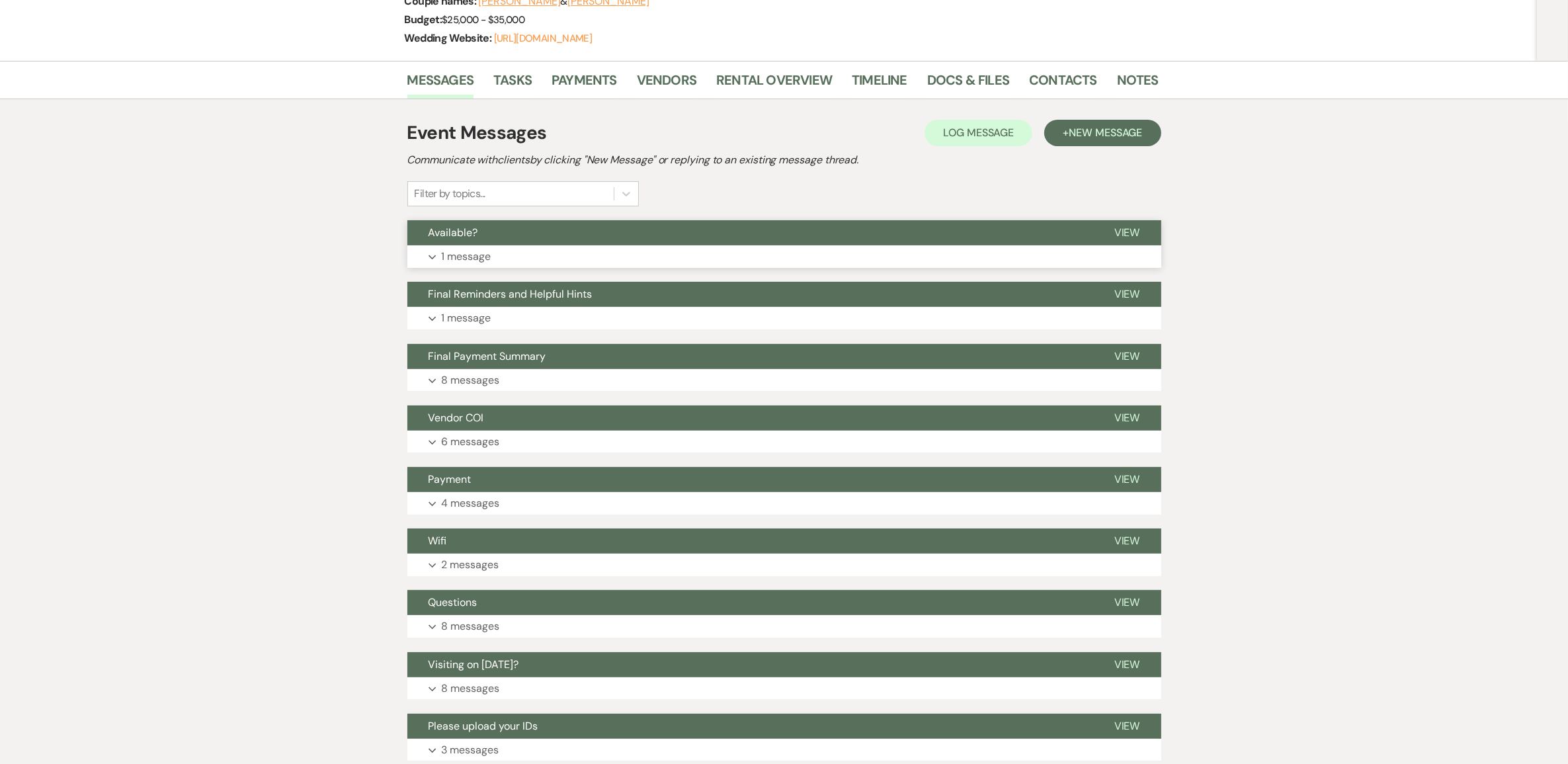
click at [491, 265] on p "1 message" at bounding box center [467, 256] width 49 height 17
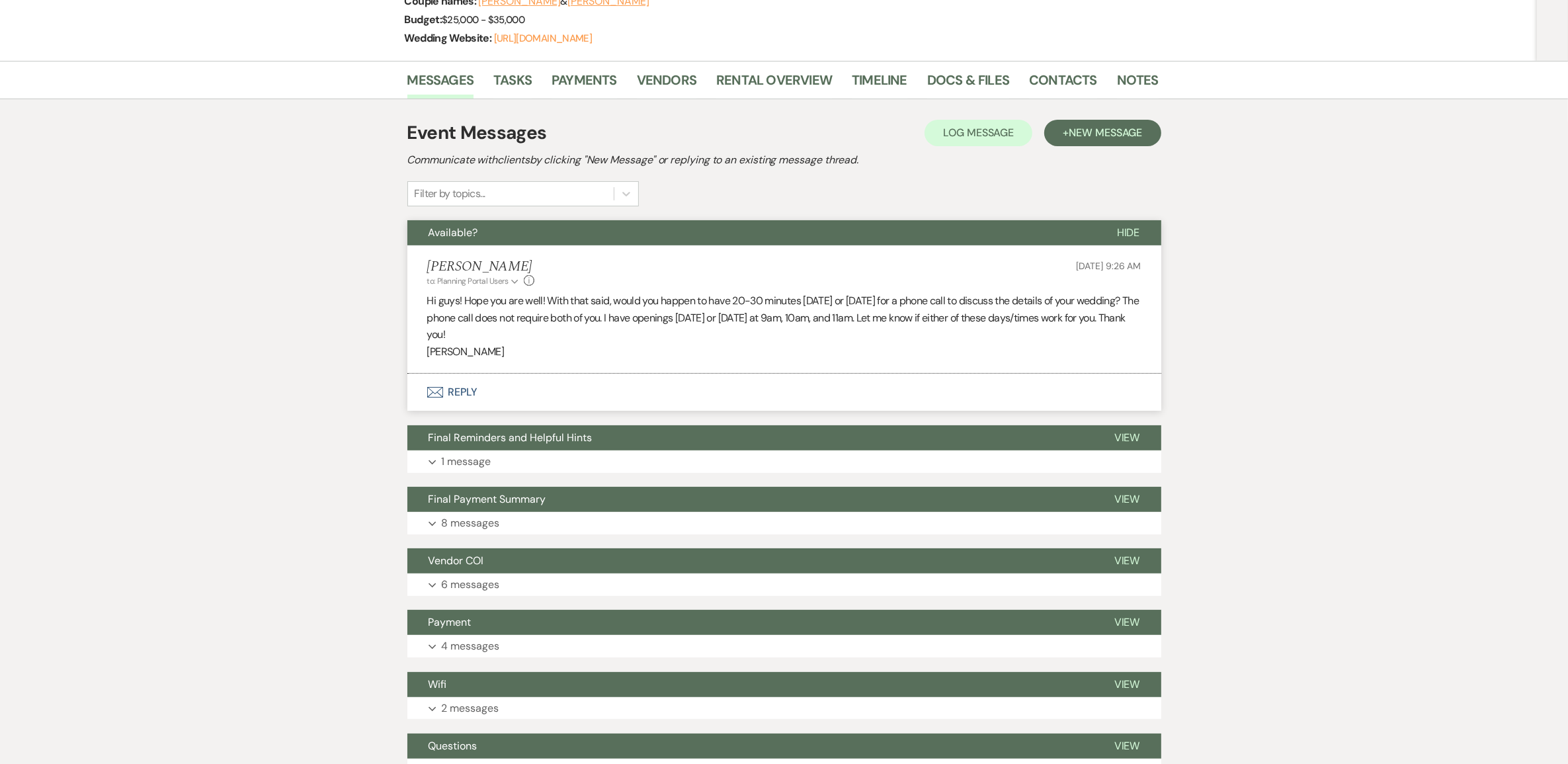
click at [1103, 272] on span "Sep 15, 2025, 9:26 AM" at bounding box center [1108, 265] width 65 height 11
click at [1077, 272] on span "Sep 15, 2025, 9:26 AM" at bounding box center [1108, 265] width 65 height 11
click at [1102, 272] on span "Sep 15, 2025, 9:26 AM" at bounding box center [1108, 265] width 65 height 11
